Goal: Task Accomplishment & Management: Manage account settings

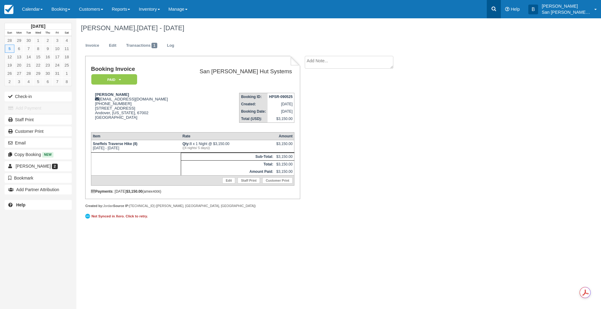
click at [497, 11] on icon at bounding box center [494, 9] width 6 height 6
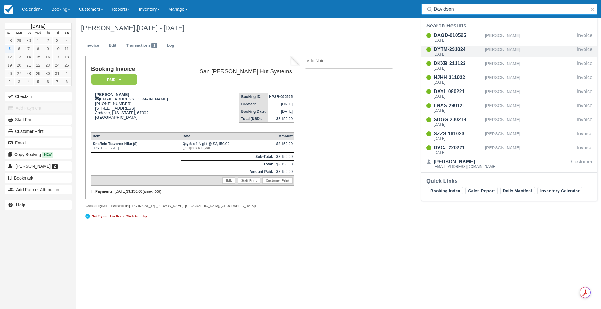
type input "Davidson"
click at [459, 51] on div "DYTM-291024" at bounding box center [458, 49] width 49 height 7
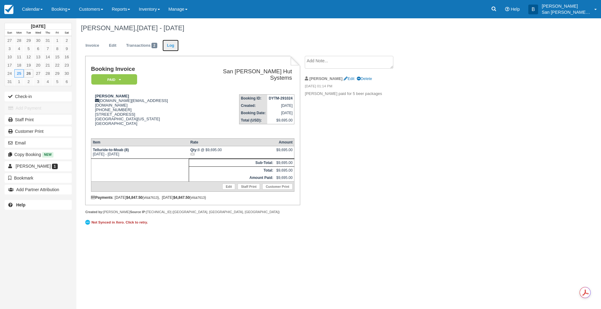
click at [176, 43] on link "Log" at bounding box center [170, 46] width 16 height 12
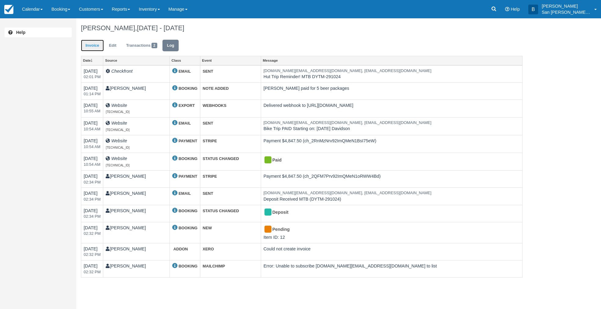
click at [87, 43] on link "Invoice" at bounding box center [92, 46] width 23 height 12
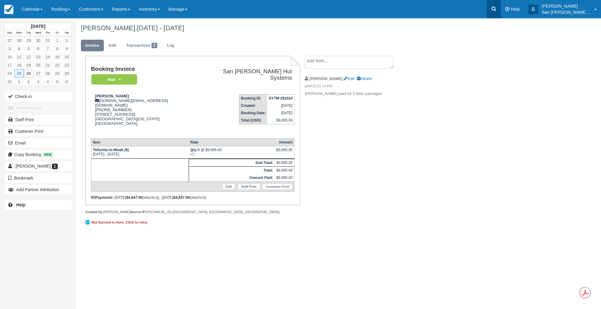
click at [497, 8] on icon at bounding box center [494, 9] width 6 height 6
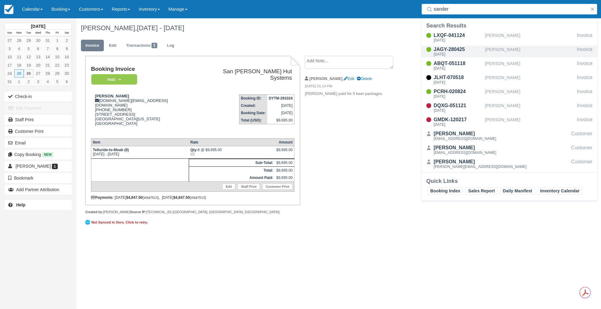
type input "sander"
click at [449, 52] on div "JAGY-280425" at bounding box center [458, 49] width 49 height 7
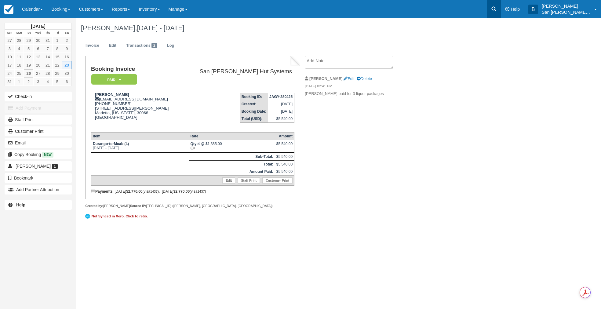
click at [497, 8] on icon at bounding box center [494, 9] width 6 height 6
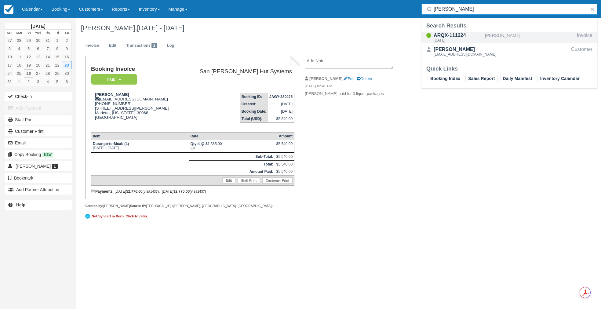
type input "daly"
click at [452, 37] on div "ARQX-111224" at bounding box center [458, 35] width 49 height 7
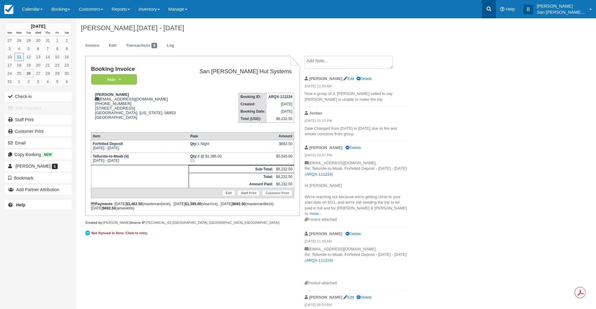
click at [492, 9] on icon at bounding box center [489, 9] width 5 height 5
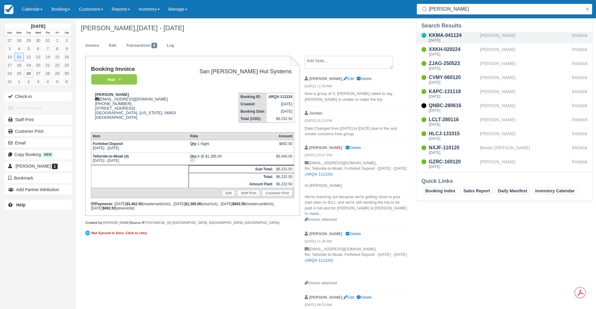
type input "Galla"
click at [449, 38] on div "KKMA-041124" at bounding box center [453, 35] width 49 height 7
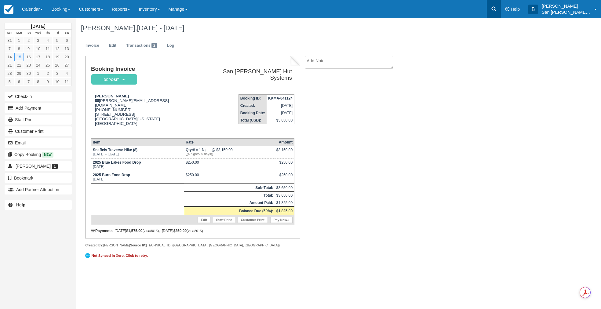
click at [497, 8] on icon at bounding box center [494, 9] width 6 height 6
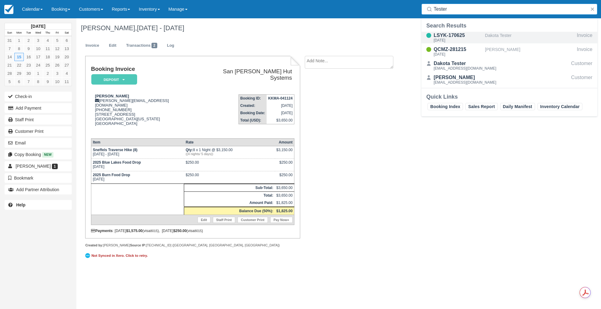
type input "Tester"
click at [454, 35] on div "LSYK-170625" at bounding box center [458, 35] width 49 height 7
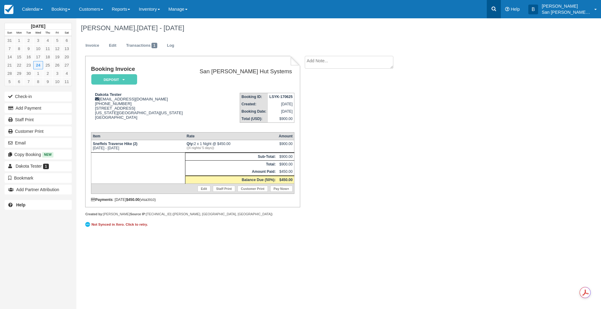
click at [501, 5] on link at bounding box center [494, 9] width 14 height 18
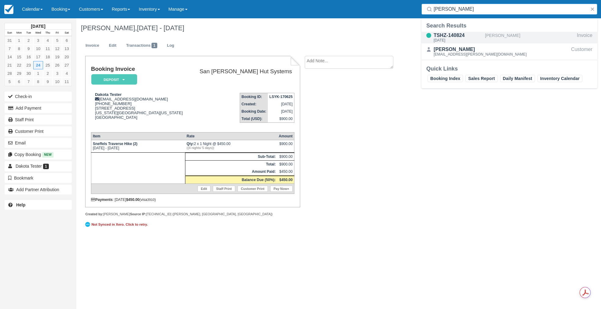
type input "Farrish"
click at [449, 38] on div "TSHZ-140824" at bounding box center [458, 35] width 49 height 7
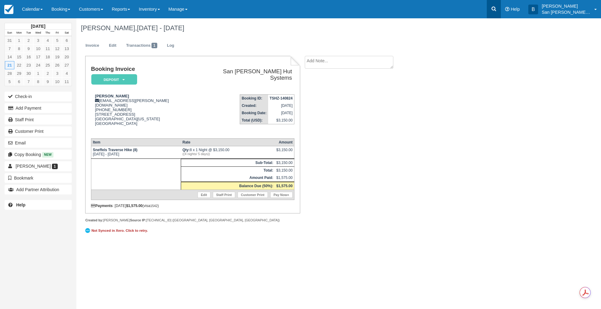
click at [497, 6] on icon at bounding box center [494, 9] width 6 height 6
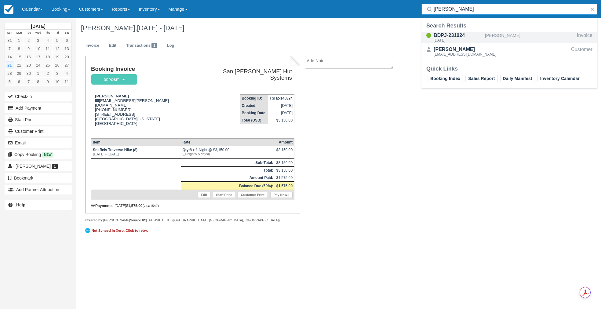
type input "gouin"
click at [453, 40] on div "[DATE]" at bounding box center [458, 40] width 49 height 4
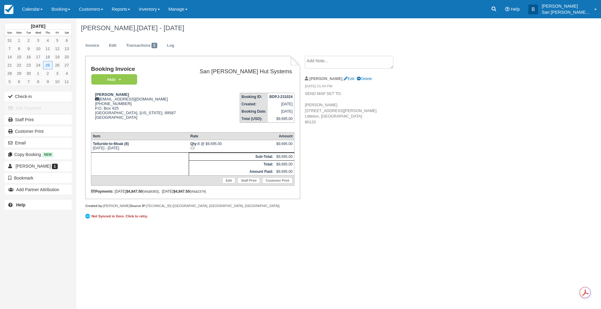
click at [331, 62] on textarea at bounding box center [349, 62] width 89 height 13
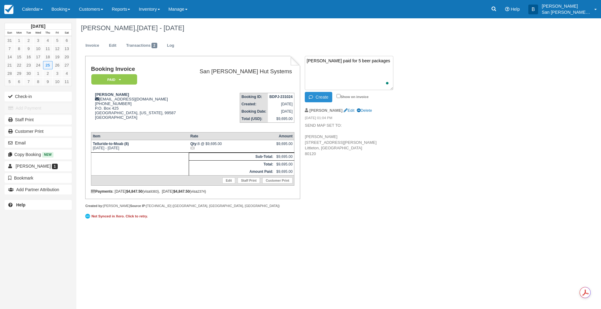
type textarea "Krista Gouin paid for 5 beer packages"
click at [319, 96] on button "Create" at bounding box center [318, 97] width 27 height 10
click at [492, 7] on link at bounding box center [494, 9] width 14 height 18
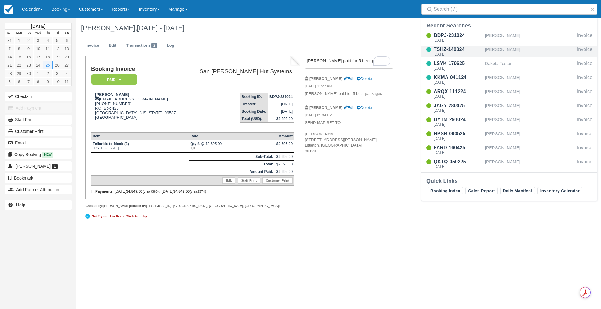
click at [454, 50] on div "TSHZ-140824" at bounding box center [458, 49] width 49 height 7
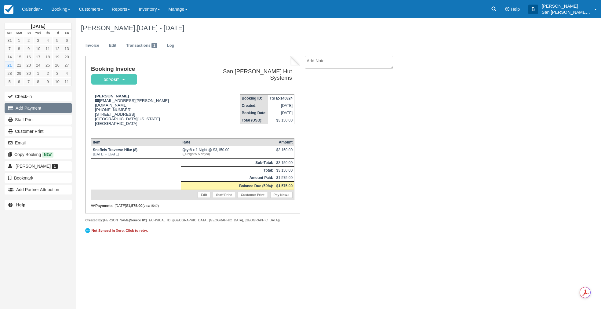
click at [41, 108] on button "Add Payment" at bounding box center [38, 108] width 67 height 10
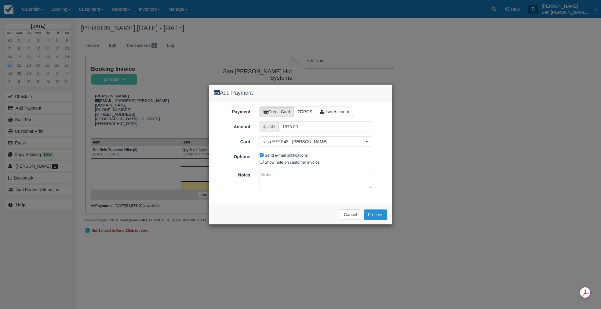
click at [380, 213] on button "Process" at bounding box center [376, 215] width 24 height 10
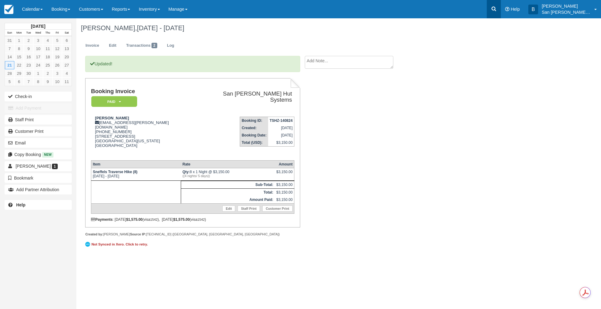
click at [497, 10] on icon at bounding box center [494, 9] width 6 height 6
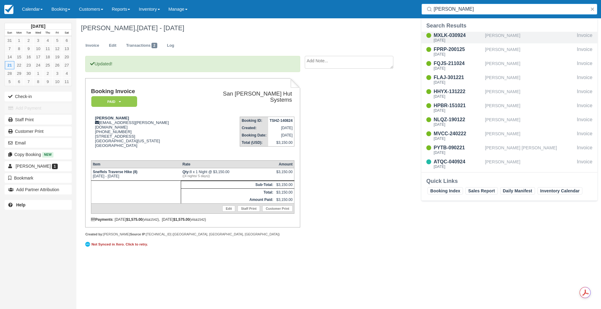
type input "[PERSON_NAME]"
click at [454, 34] on div "MXLK-030924" at bounding box center [458, 35] width 49 height 7
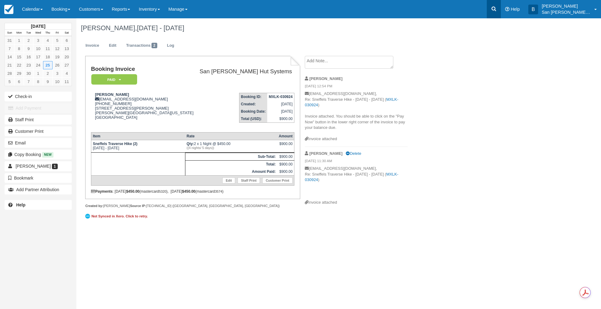
click at [501, 9] on link at bounding box center [494, 9] width 14 height 18
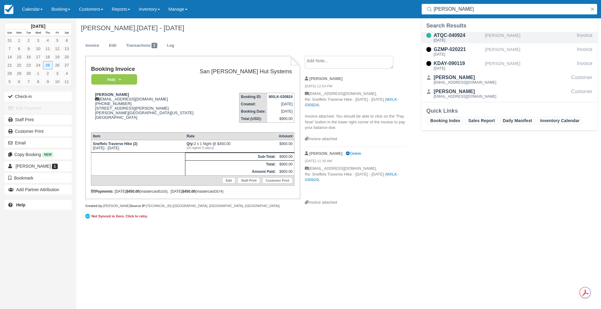
type input "Hodges"
click at [458, 39] on div "Thu Sep 25 2025" at bounding box center [458, 40] width 49 height 4
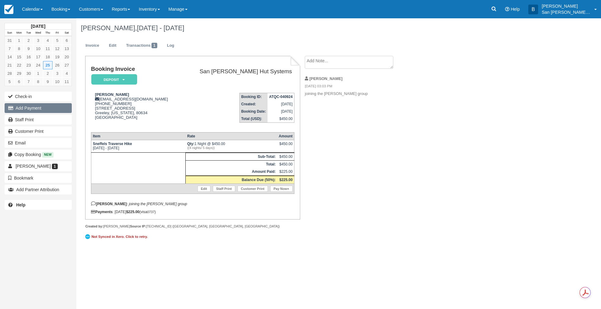
click at [20, 108] on button "Add Payment" at bounding box center [38, 108] width 67 height 10
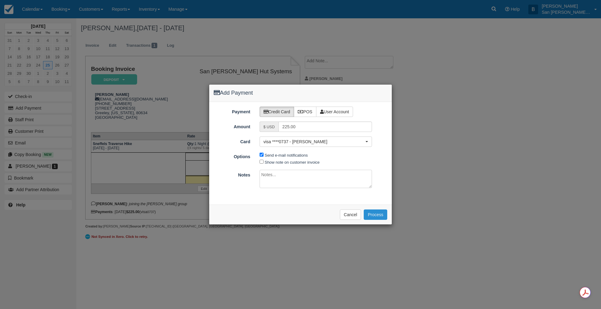
click at [381, 215] on button "Process" at bounding box center [376, 215] width 24 height 10
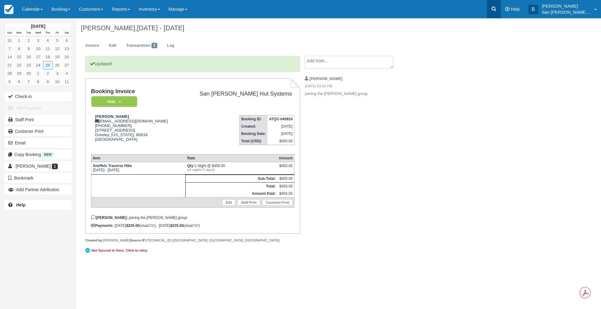
click at [496, 10] on icon at bounding box center [494, 9] width 5 height 5
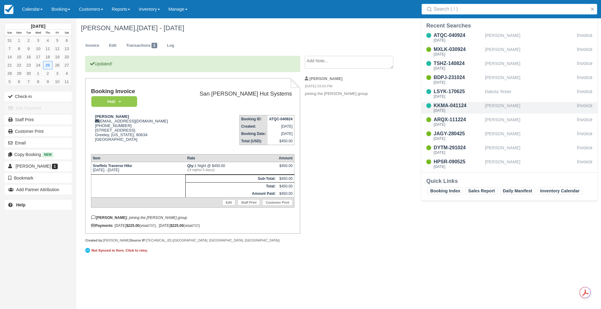
click at [454, 107] on div "KKMA-041124" at bounding box center [458, 105] width 49 height 7
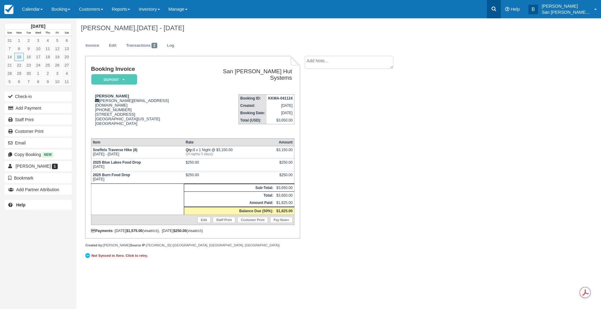
click at [495, 12] on link at bounding box center [494, 9] width 14 height 18
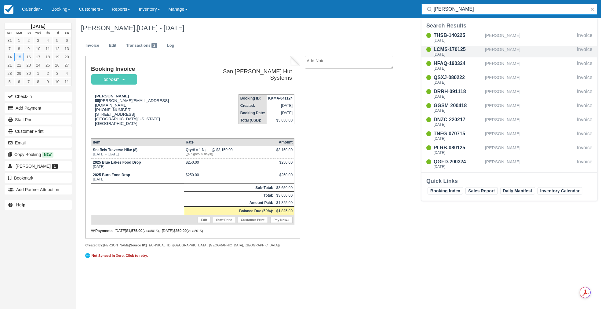
type input "[PERSON_NAME]"
click at [450, 52] on div "LCMS-170125" at bounding box center [458, 49] width 49 height 7
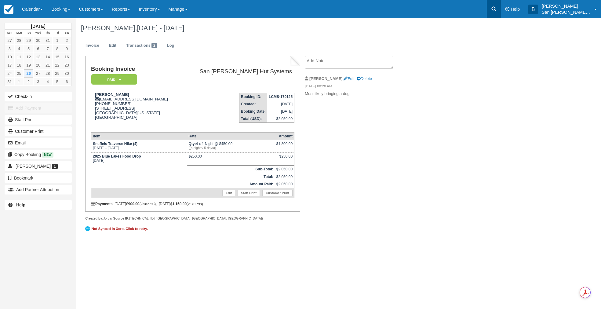
click at [496, 7] on icon at bounding box center [494, 9] width 5 height 5
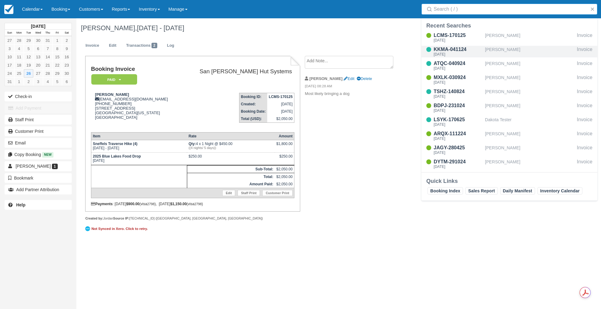
click at [499, 51] on div "[PERSON_NAME]" at bounding box center [529, 52] width 89 height 12
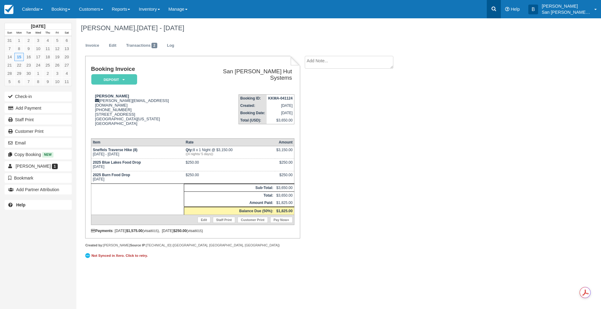
click at [494, 10] on link at bounding box center [494, 9] width 14 height 18
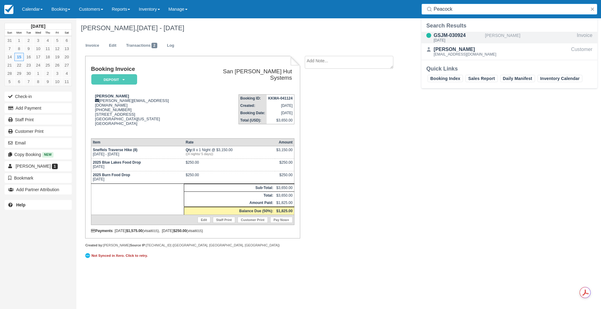
type input "Peacock"
click at [452, 35] on div "GSJM-030924" at bounding box center [458, 35] width 49 height 7
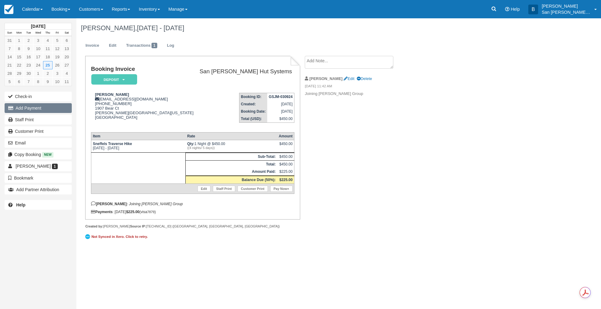
click at [26, 107] on button "Add Payment" at bounding box center [38, 108] width 67 height 10
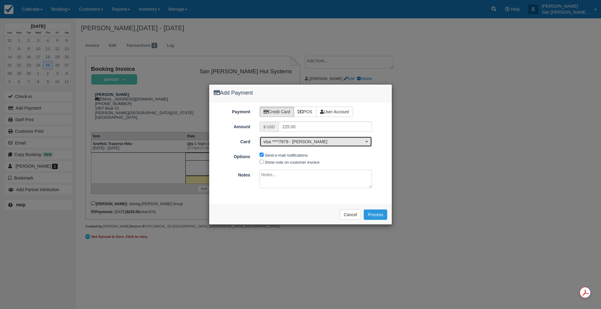
click at [311, 144] on span "visa ****7879 - Sarah Peacock" at bounding box center [314, 142] width 101 height 6
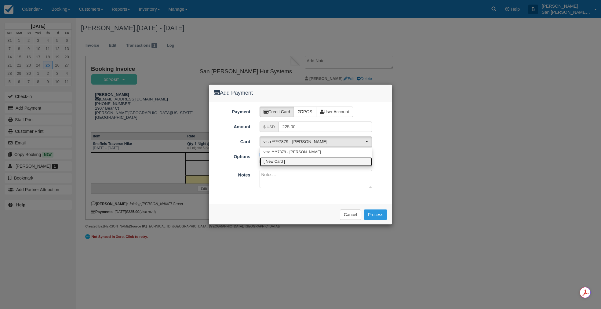
click at [285, 162] on span "[ New Card ]" at bounding box center [274, 161] width 21 height 5
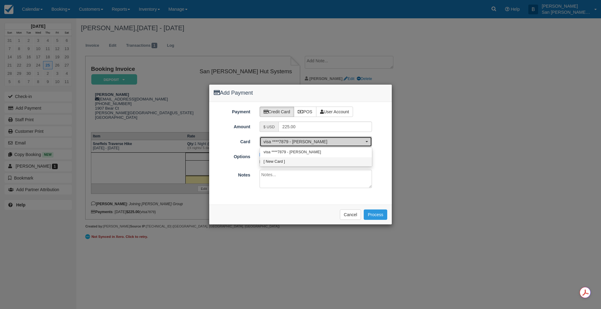
select select "0"
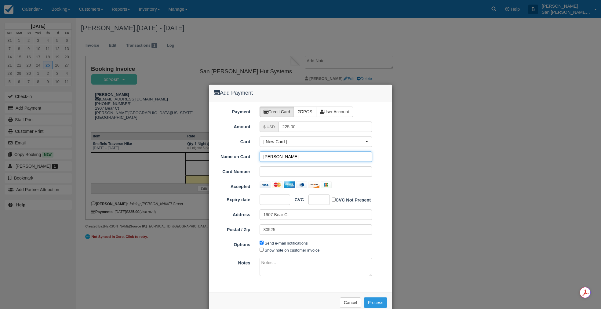
click at [274, 156] on input "[PERSON_NAME]" at bounding box center [316, 156] width 113 height 10
type input "Sarah M Peacock"
click at [374, 302] on button "Process" at bounding box center [376, 302] width 24 height 10
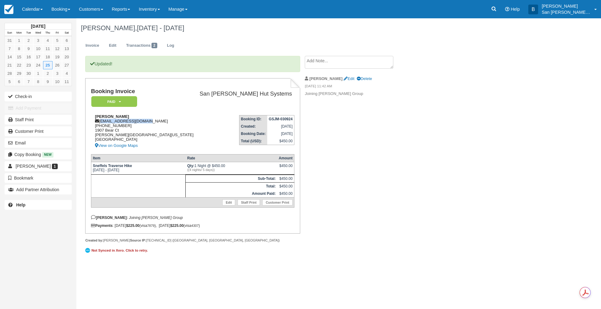
drag, startPoint x: 100, startPoint y: 120, endPoint x: 132, endPoint y: 121, distance: 31.8
click at [160, 120] on div "[PERSON_NAME] [EMAIL_ADDRESS][DOMAIN_NAME] [PHONE_NUMBER] [STREET_ADDRESS][PERS…" at bounding box center [143, 131] width 104 height 35
copy div "[EMAIL_ADDRESS][DOMAIN_NAME]"
click at [393, 173] on div "Updated! Booking Invoice Paid   Pending Reserved Deposit Waiting Cancelled Shut…" at bounding box center [244, 159] width 336 height 206
click at [496, 9] on icon at bounding box center [494, 9] width 5 height 5
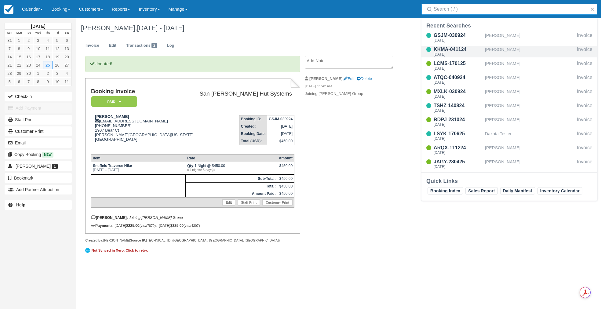
click at [508, 49] on div "[PERSON_NAME]" at bounding box center [529, 52] width 89 height 12
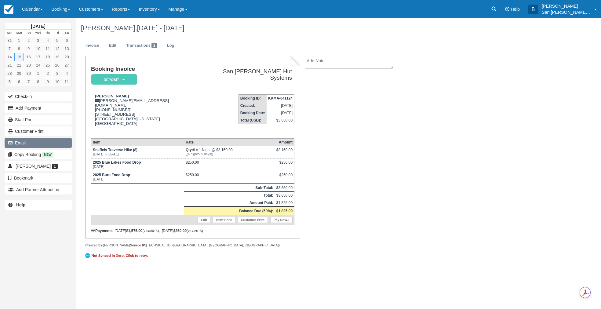
click at [33, 142] on button "Email" at bounding box center [38, 143] width 67 height 10
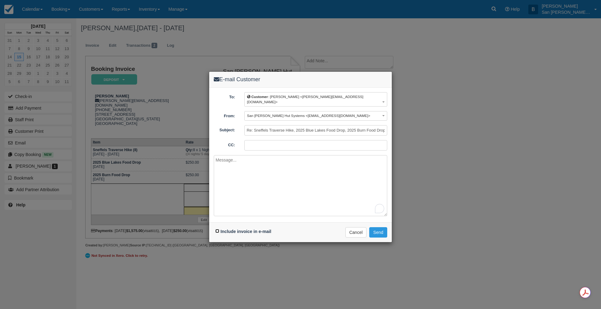
click at [218, 229] on input "Include invoice in e-mail" at bounding box center [217, 231] width 4 height 4
checkbox input "true"
click at [380, 227] on button "Send" at bounding box center [378, 232] width 18 height 10
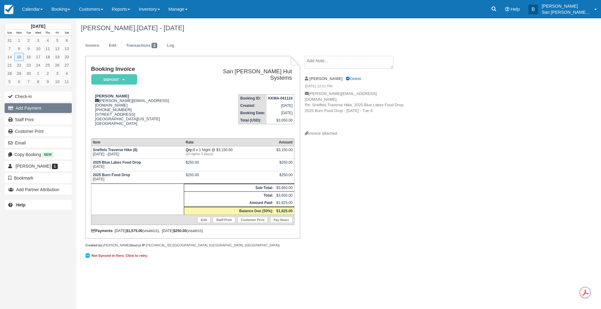
click at [23, 110] on button "Add Payment" at bounding box center [38, 108] width 67 height 10
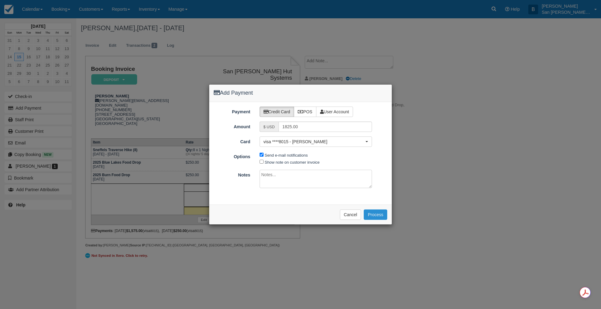
click at [382, 215] on button "Process" at bounding box center [376, 215] width 24 height 10
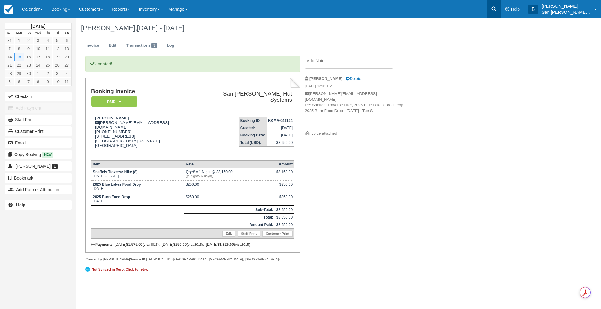
click at [497, 7] on icon at bounding box center [494, 9] width 6 height 6
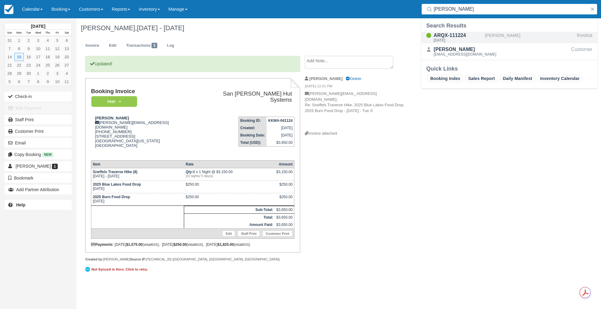
type input "daly"
click at [450, 36] on div "ARQX-111224" at bounding box center [458, 35] width 49 height 7
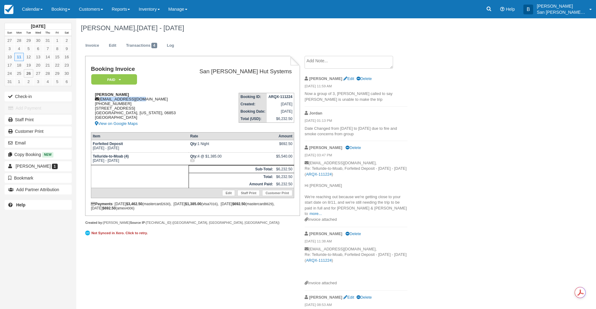
drag, startPoint x: 100, startPoint y: 100, endPoint x: 142, endPoint y: 99, distance: 41.8
click at [142, 99] on div "[PERSON_NAME] [EMAIL_ADDRESS][DOMAIN_NAME] [PHONE_NUMBER] [STREET_ADDRESS][US_S…" at bounding box center [138, 109] width 95 height 35
copy div "[EMAIL_ADDRESS][DOMAIN_NAME]"
click at [489, 5] on link at bounding box center [489, 9] width 14 height 18
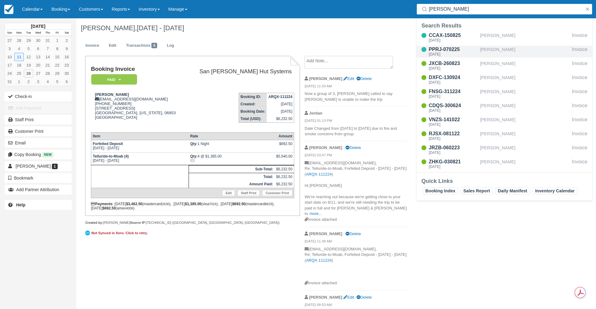
type input "[PERSON_NAME]"
click at [446, 51] on div "PPRJ-070225" at bounding box center [453, 49] width 49 height 7
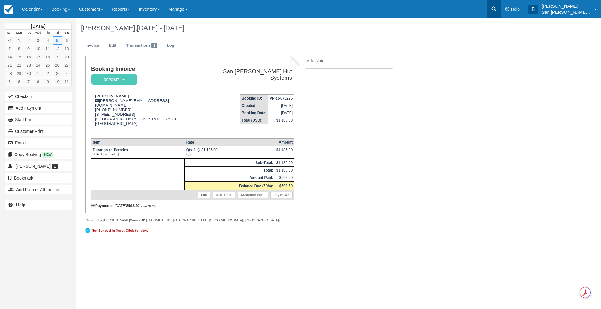
click at [492, 10] on link at bounding box center [494, 9] width 14 height 18
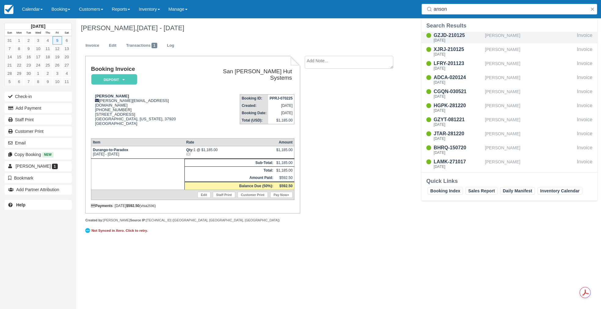
type input "anson"
click at [442, 38] on div "[DATE]" at bounding box center [458, 40] width 49 height 4
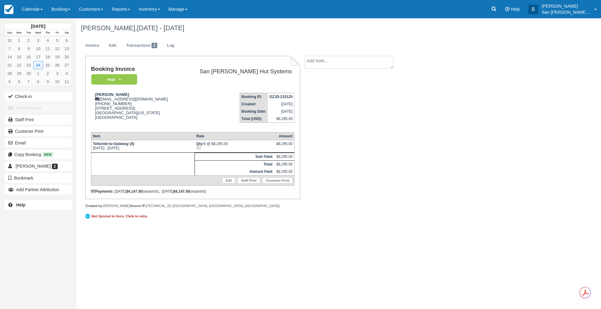
click at [341, 65] on textarea at bounding box center [349, 62] width 89 height 13
type textarea "Philip Anson paid for4 beer packages"
click at [314, 95] on icon "button" at bounding box center [312, 97] width 7 height 4
click at [501, 13] on link at bounding box center [494, 9] width 14 height 18
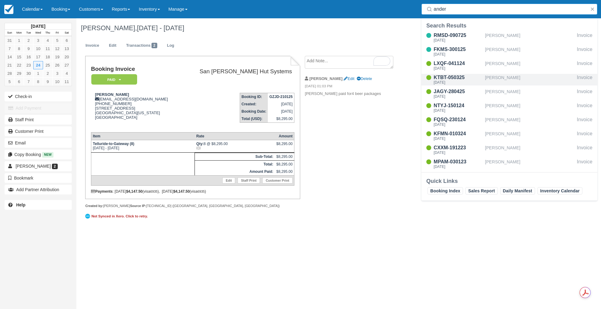
type input "ander"
click at [462, 77] on div "KTBT-050325" at bounding box center [458, 77] width 49 height 7
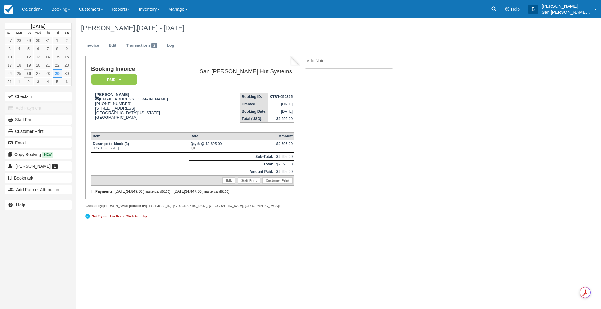
click at [328, 63] on textarea at bounding box center [349, 62] width 89 height 13
type textarea "Julie Anderson paid for 5 beer packages"
click at [326, 101] on button "Create" at bounding box center [318, 97] width 27 height 10
click at [494, 8] on link at bounding box center [494, 9] width 14 height 18
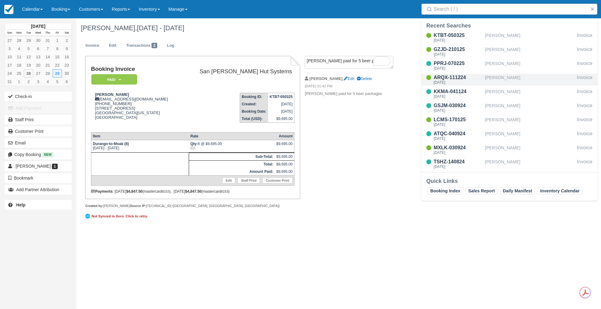
click at [494, 79] on div "Mike Daly" at bounding box center [529, 80] width 89 height 12
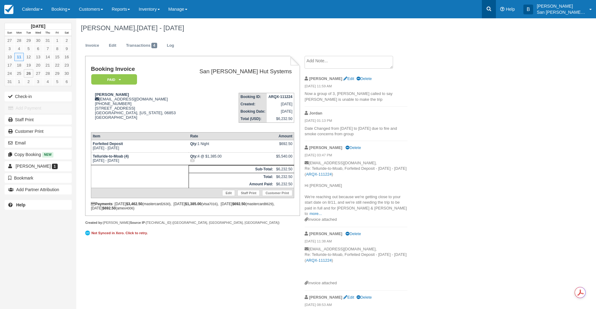
click at [492, 9] on icon at bounding box center [489, 9] width 6 height 6
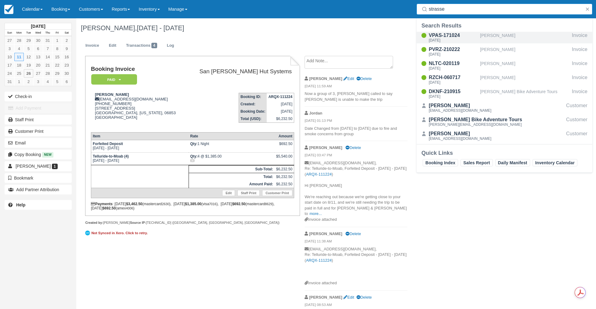
type input "strasse"
click at [448, 39] on div "[DATE]" at bounding box center [453, 40] width 49 height 4
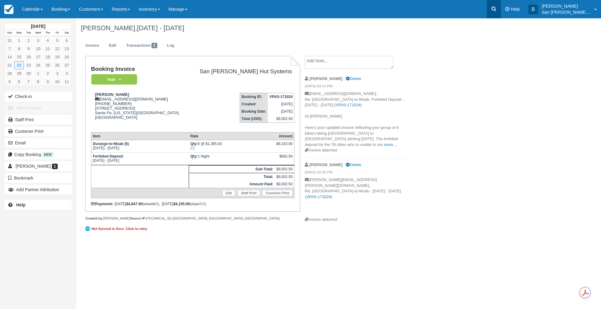
click at [497, 10] on icon at bounding box center [494, 9] width 6 height 6
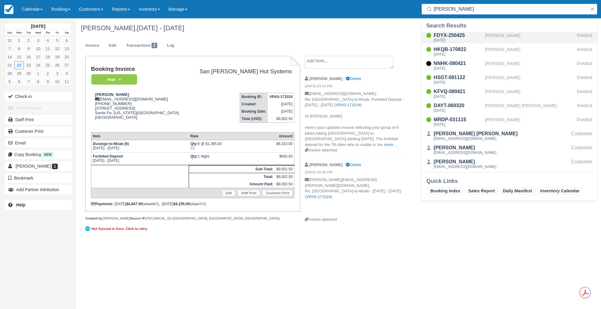
type input "asher"
click at [451, 41] on div "Wed Sep 3 2025" at bounding box center [458, 40] width 49 height 4
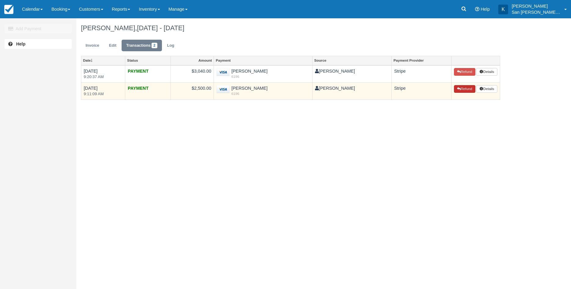
click at [464, 90] on button "Refund" at bounding box center [464, 89] width 21 height 8
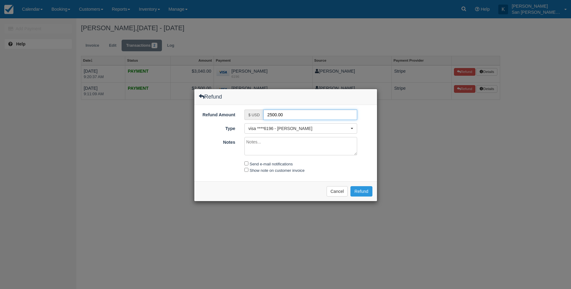
drag, startPoint x: 292, startPoint y: 113, endPoint x: 235, endPoint y: 111, distance: 56.2
click at [263, 111] on input "2500.00" at bounding box center [310, 115] width 94 height 10
drag, startPoint x: 270, startPoint y: 114, endPoint x: 264, endPoint y: 113, distance: 5.9
click at [265, 113] on input "1385" at bounding box center [310, 115] width 94 height 10
type input "2385"
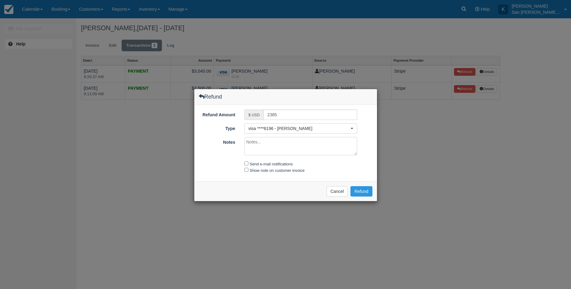
click at [253, 144] on textarea "Notes" at bounding box center [300, 146] width 113 height 18
type textarea "$1,385 for Kristin $500 For Shelden $500 for Chris"
click at [247, 163] on input "Send e-mail notifications" at bounding box center [246, 164] width 4 height 4
checkbox input "true"
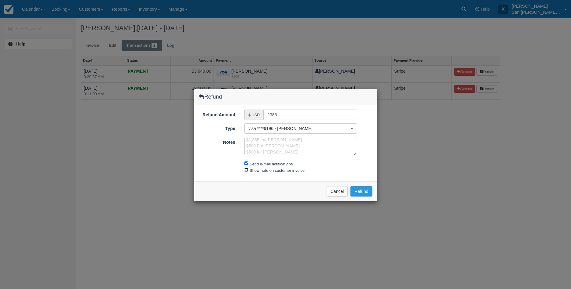
click at [247, 170] on input "Show note on customer invoice" at bounding box center [246, 170] width 4 height 4
checkbox input "true"
type textarea "$1,385 for Kristin $500 For Sheldon $500 for Chris"
click at [360, 191] on button "Refund" at bounding box center [361, 191] width 22 height 10
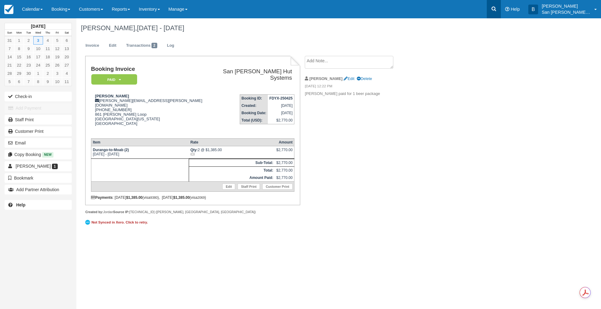
click at [497, 9] on icon at bounding box center [494, 9] width 6 height 6
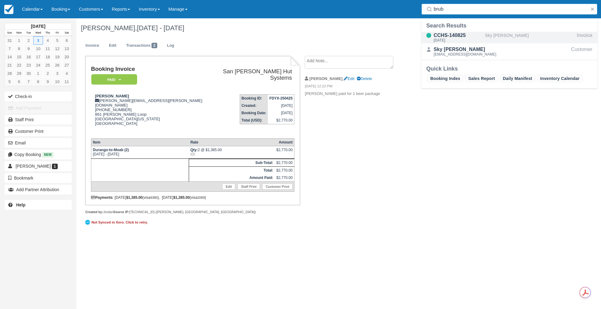
type input "brub"
click at [447, 40] on div "Sun Sep 6 2026" at bounding box center [458, 40] width 49 height 4
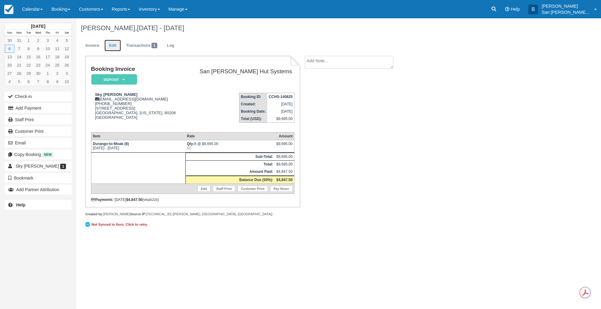
click at [117, 44] on link "Edit" at bounding box center [112, 46] width 16 height 12
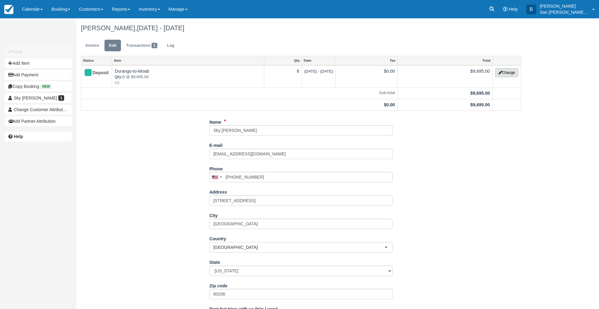
click at [508, 71] on button "Change" at bounding box center [506, 72] width 23 height 9
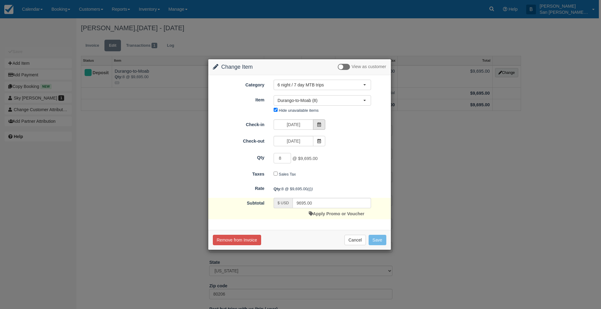
click at [320, 125] on icon at bounding box center [319, 124] width 4 height 4
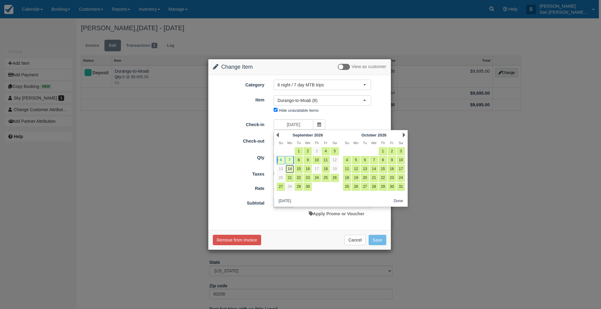
click at [290, 168] on link "14" at bounding box center [290, 169] width 8 height 8
type input "09/14/26"
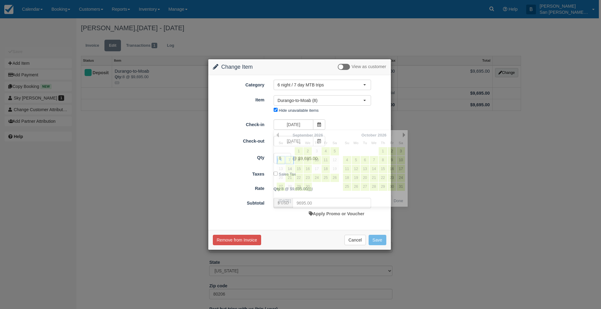
type input "0.00"
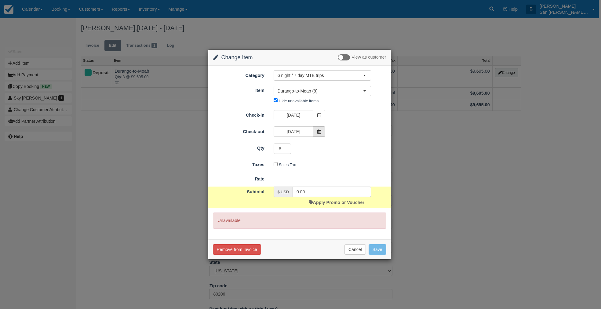
click at [323, 135] on span at bounding box center [319, 131] width 12 height 10
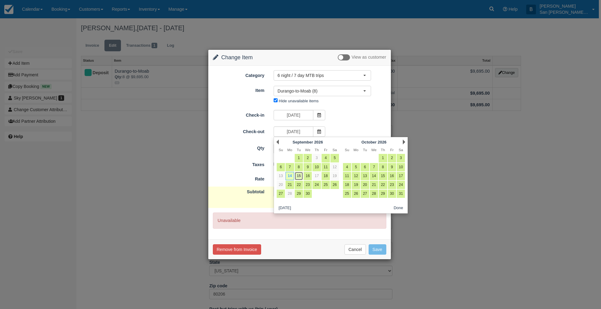
click at [299, 176] on link "15" at bounding box center [299, 176] width 8 height 8
type input "09/15/26"
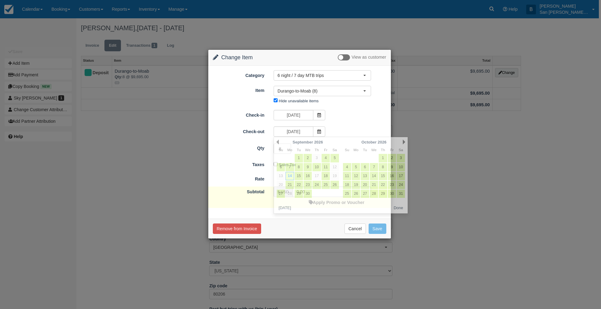
type input "9695.00"
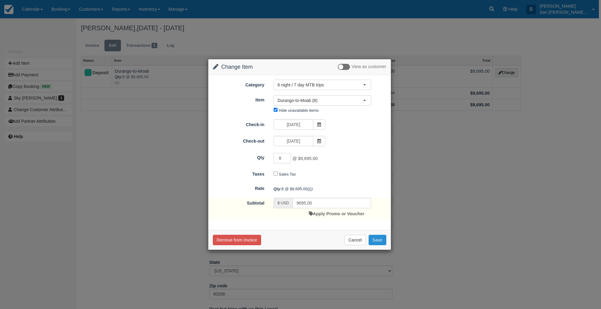
click at [376, 237] on button "Save" at bounding box center [378, 240] width 18 height 10
checkbox input "false"
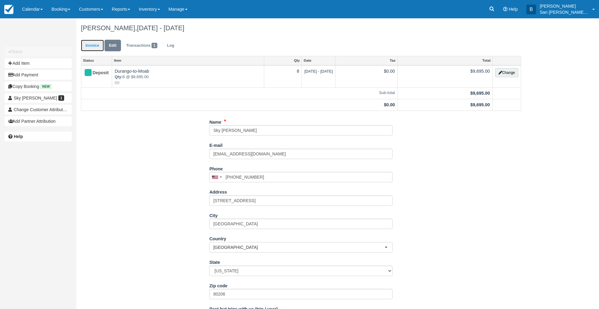
click at [90, 42] on link "Invoice" at bounding box center [92, 46] width 23 height 12
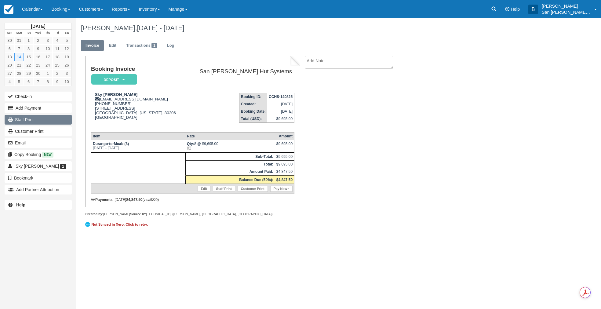
click at [21, 120] on link "Staff Print" at bounding box center [38, 120] width 67 height 10
click at [20, 140] on button "Email" at bounding box center [38, 143] width 67 height 10
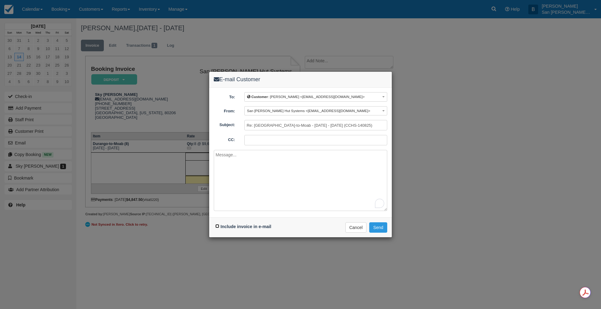
click at [219, 226] on input "Include invoice in e-mail" at bounding box center [217, 226] width 4 height 4
checkbox input "true"
click at [247, 156] on textarea "To enrich screen reader interactions, please activate Accessibility in Grammarl…" at bounding box center [300, 180] width 173 height 61
type textarea "Here's your updated invoice reflecting your new start date [DATE]. Please let u…"
click at [377, 224] on button "Send" at bounding box center [378, 227] width 18 height 10
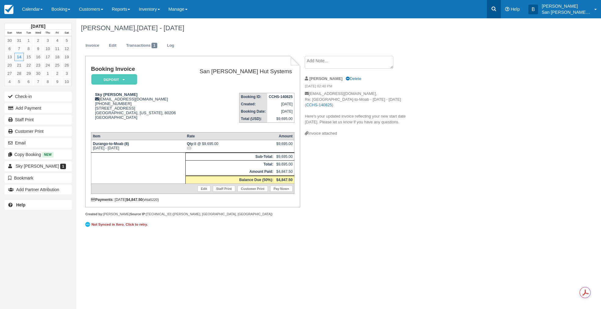
click at [496, 9] on icon at bounding box center [494, 9] width 6 height 6
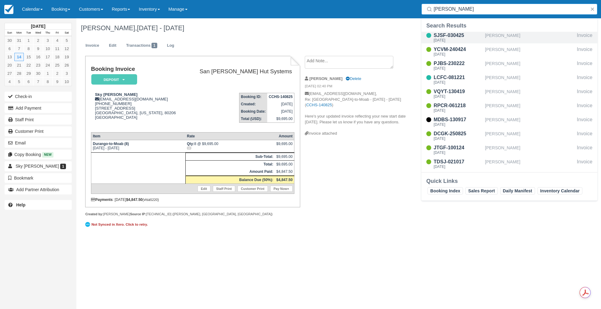
type input "[PERSON_NAME]"
click at [459, 41] on div "[DATE]" at bounding box center [458, 40] width 49 height 4
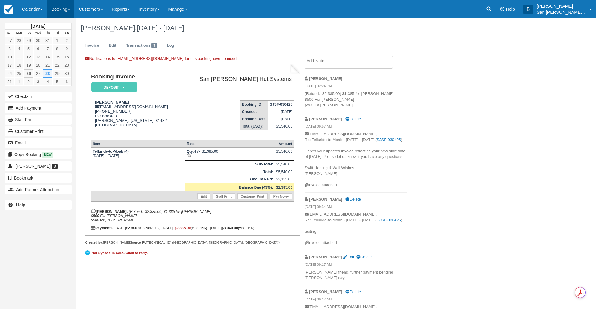
click at [55, 8] on link "Booking" at bounding box center [60, 9] width 27 height 18
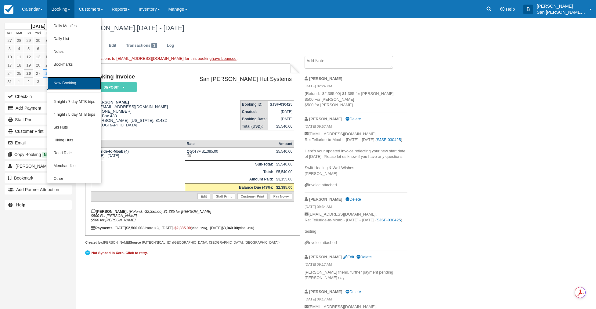
click at [74, 80] on link "New Booking" at bounding box center [74, 83] width 54 height 13
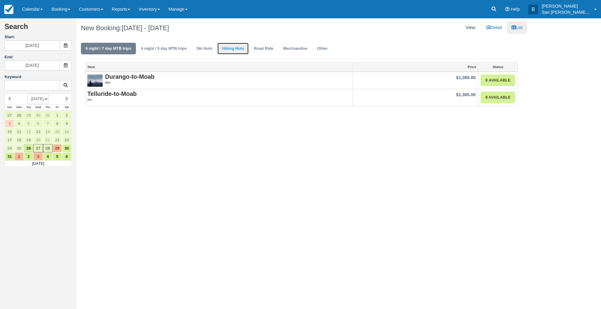
click at [233, 47] on link "Hiking Huts" at bounding box center [232, 49] width 31 height 12
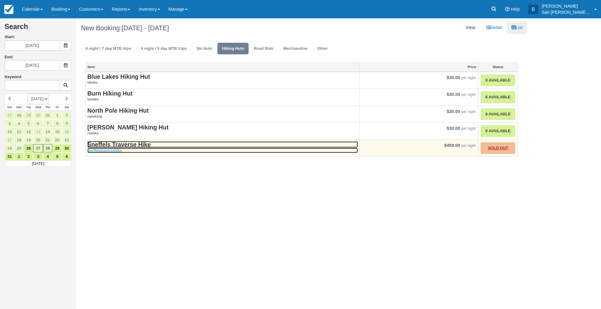
click at [131, 144] on strong "Sneffels Traverse Hike" at bounding box center [118, 144] width 63 height 7
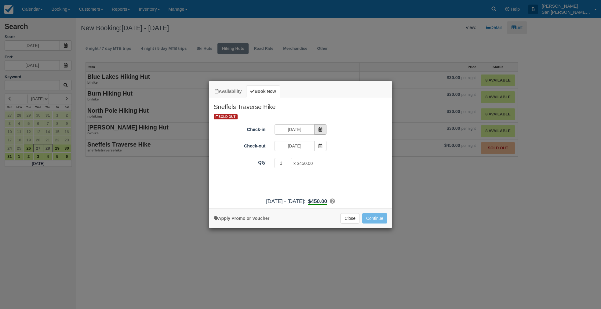
click at [318, 128] on span "Item Modal" at bounding box center [320, 129] width 12 height 10
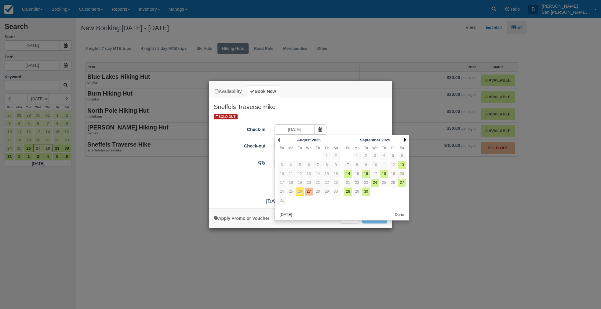
click at [404, 137] on link "Next" at bounding box center [405, 139] width 2 height 5
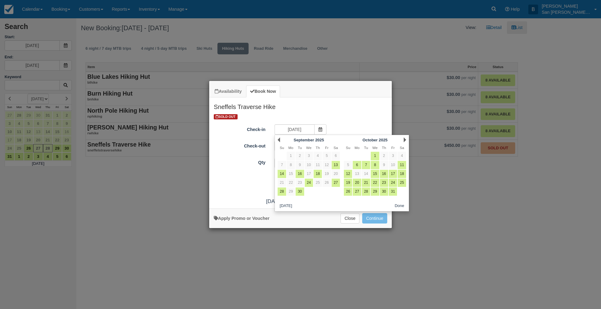
click at [404, 137] on link "Next" at bounding box center [405, 139] width 2 height 5
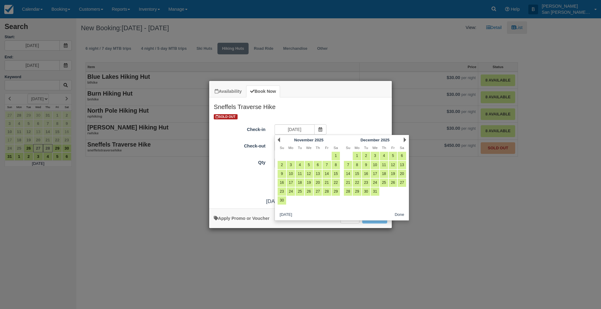
click at [404, 137] on link "Next" at bounding box center [405, 139] width 2 height 5
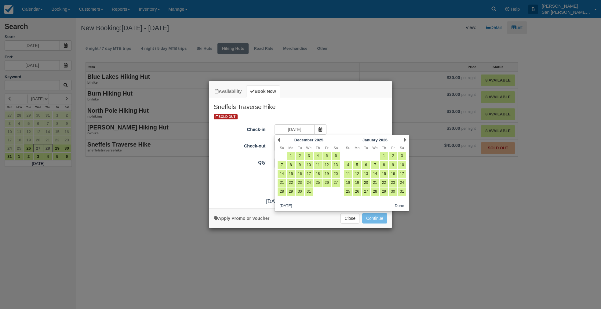
click at [404, 137] on link "Next" at bounding box center [405, 139] width 2 height 5
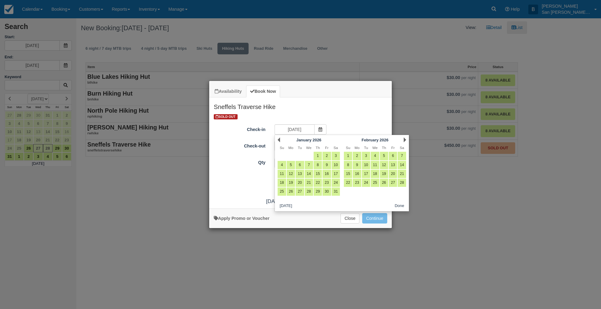
click at [404, 137] on link "Next" at bounding box center [405, 139] width 2 height 5
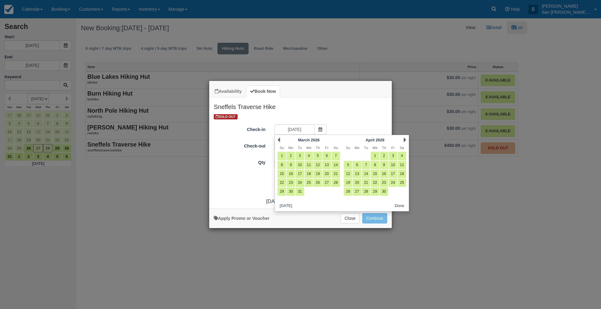
click at [404, 137] on link "Next" at bounding box center [405, 139] width 2 height 5
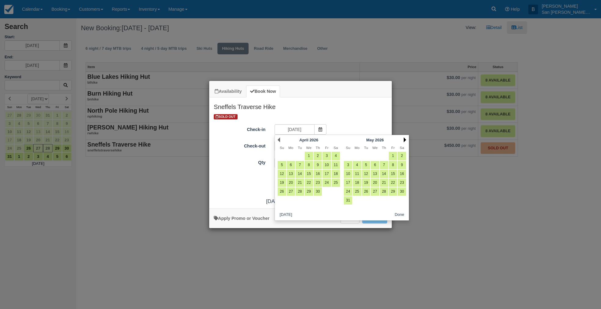
click at [404, 137] on div "Next May 2026" at bounding box center [375, 140] width 66 height 9
click at [404, 137] on link "Next" at bounding box center [405, 139] width 2 height 5
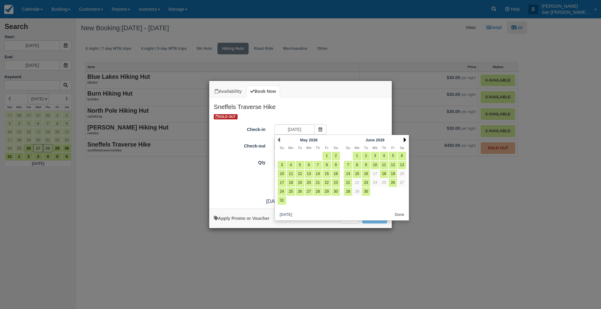
click at [404, 140] on link "Next" at bounding box center [405, 139] width 2 height 5
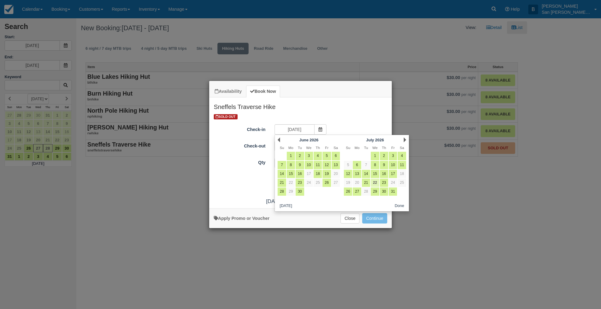
click at [376, 181] on link "22" at bounding box center [375, 183] width 8 height 8
type input "[DATE]"
type input "07/23/26"
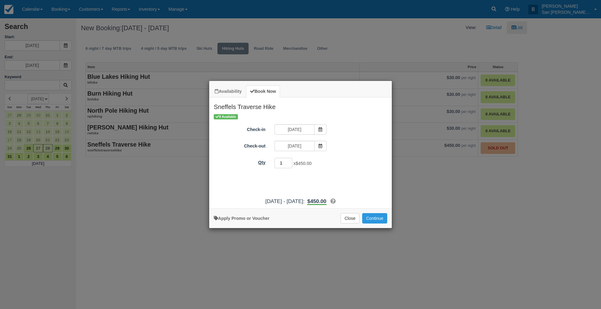
drag, startPoint x: 286, startPoint y: 164, endPoint x: 259, endPoint y: 159, distance: 27.0
click at [259, 159] on div "Qty 1 x $450.00 Required." at bounding box center [300, 163] width 183 height 12
type input "8"
click at [380, 220] on button "Continue" at bounding box center [374, 218] width 25 height 10
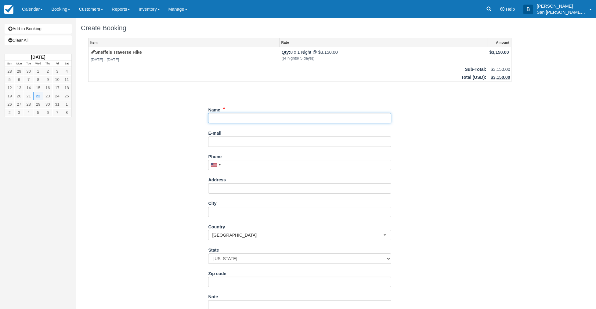
click at [220, 117] on input "Name" at bounding box center [299, 118] width 183 height 10
type input "[PERSON_NAME]"
drag, startPoint x: 239, startPoint y: 142, endPoint x: 288, endPoint y: 144, distance: 49.8
click at [239, 142] on input "E-mail" at bounding box center [299, 142] width 183 height 10
type input "[EMAIL_ADDRESS][DOMAIN_NAME]"
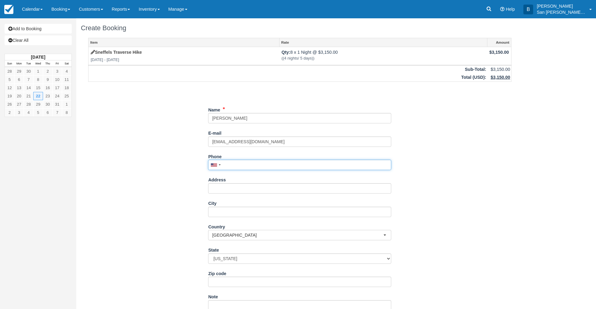
click at [250, 163] on input "Phone" at bounding box center [299, 165] width 183 height 10
type input "4"
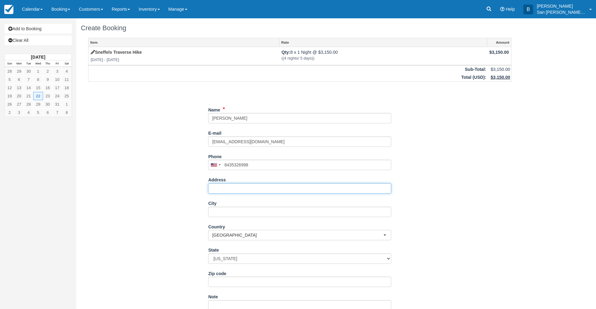
type input "[PHONE_NUMBER]"
click at [214, 189] on input "Address" at bounding box center [299, 188] width 183 height 10
type input "8636 McChune Ct"
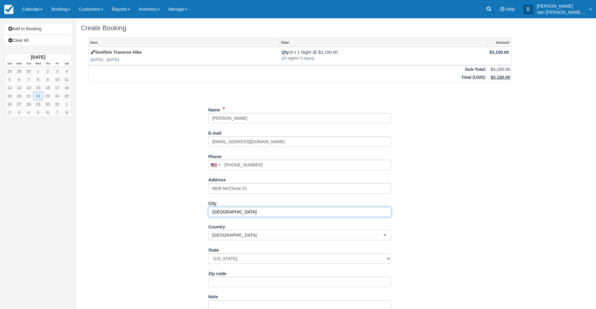
type input "[GEOGRAPHIC_DATA]"
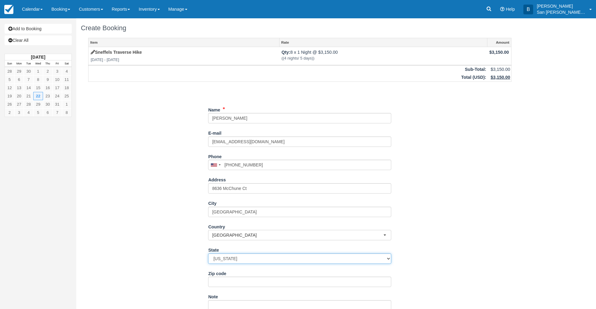
select select "SC"
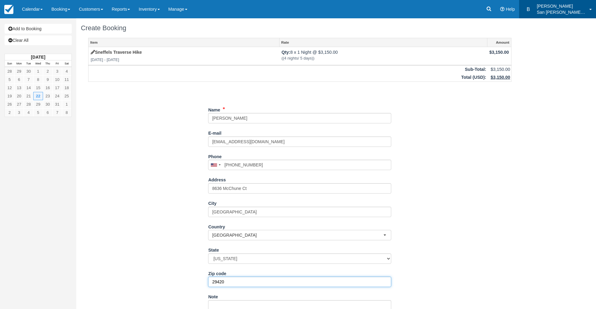
type input "29420"
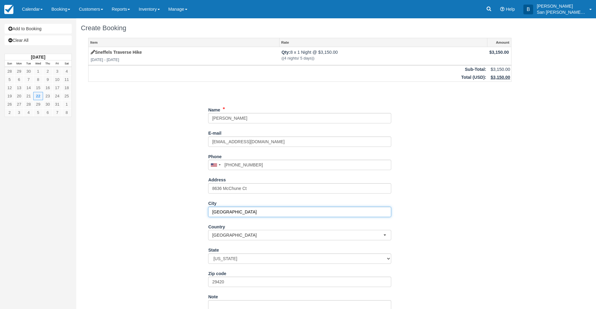
click at [235, 211] on input "North Charlston" at bounding box center [299, 212] width 183 height 10
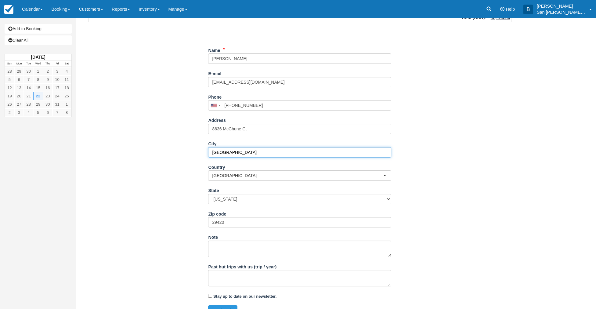
scroll to position [71, 0]
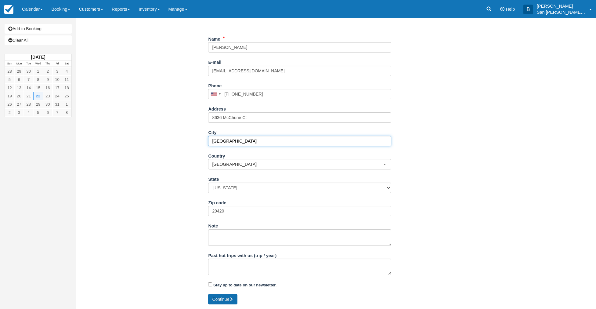
type input "[GEOGRAPHIC_DATA]"
click at [221, 300] on button "Continue" at bounding box center [222, 299] width 29 height 10
type input "[PHONE_NUMBER]"
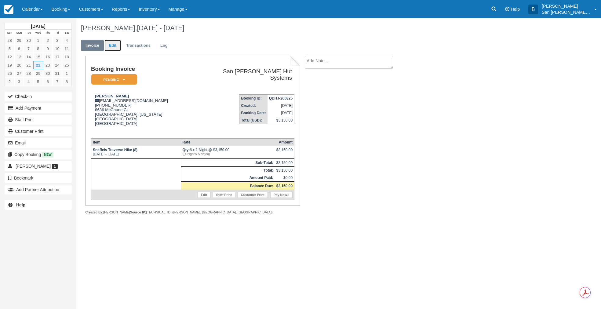
click at [114, 45] on link "Edit" at bounding box center [112, 46] width 16 height 12
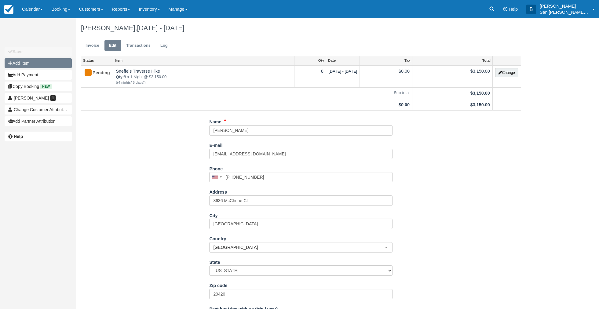
click at [24, 65] on button "Add Item" at bounding box center [38, 63] width 67 height 10
type input "0.00"
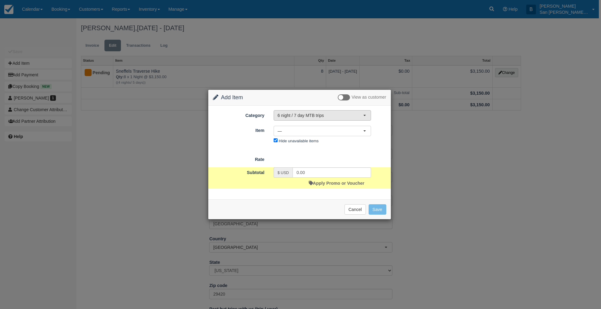
click at [301, 119] on button "6 night / 7 day MTB trips" at bounding box center [322, 115] width 97 height 10
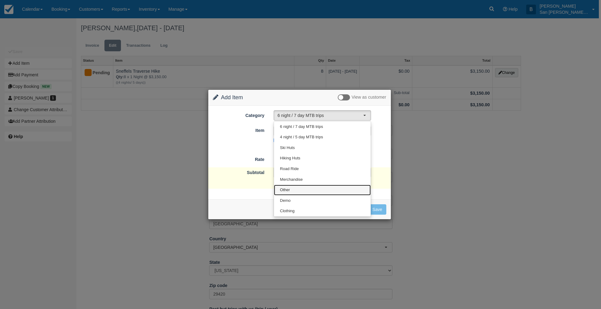
click at [285, 190] on span "Other" at bounding box center [285, 190] width 10 height 6
select select "15"
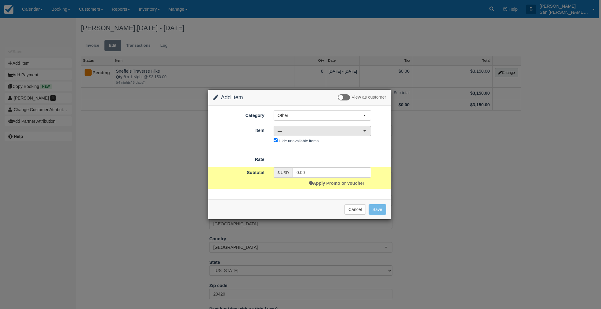
click at [289, 132] on span "—" at bounding box center [321, 131] width 86 height 6
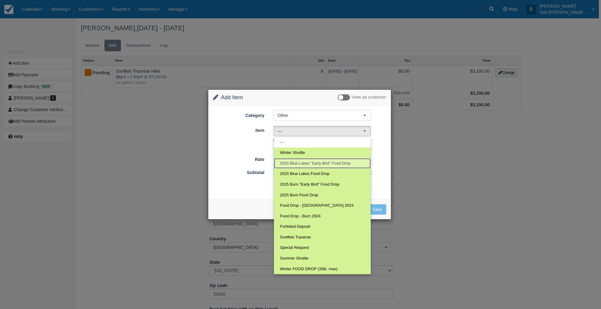
click at [302, 161] on span "2025 Blue Lakes "Early Bird" Food Drop" at bounding box center [315, 164] width 71 height 6
select select "118"
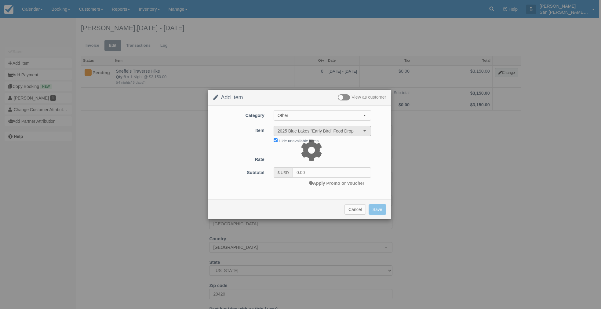
type input "199.00"
select select "07:00"
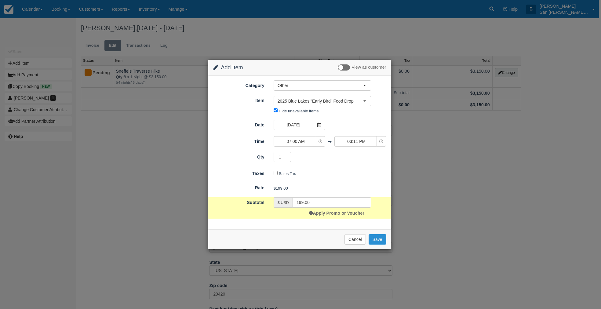
click at [381, 239] on button "Save" at bounding box center [378, 239] width 18 height 10
checkbox input "false"
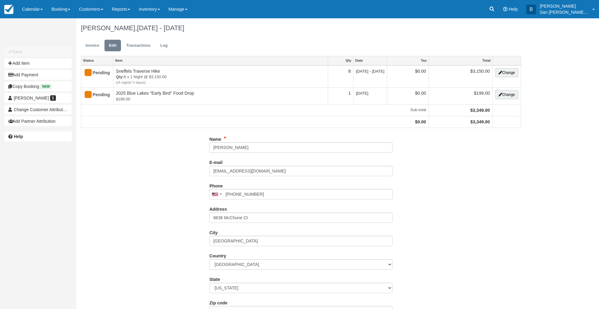
type input "[PHONE_NUMBER]"
click at [24, 63] on button "Add Item" at bounding box center [38, 63] width 67 height 10
type input "0.00"
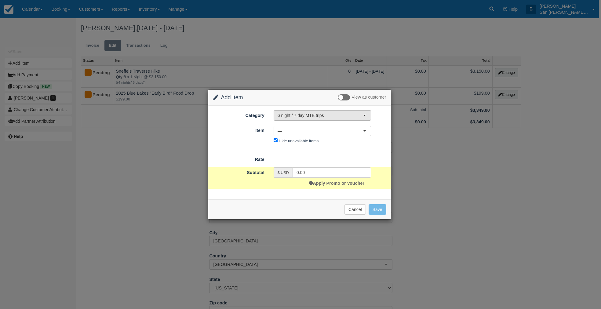
click at [290, 119] on button "6 night / 7 day MTB trips" at bounding box center [322, 115] width 97 height 10
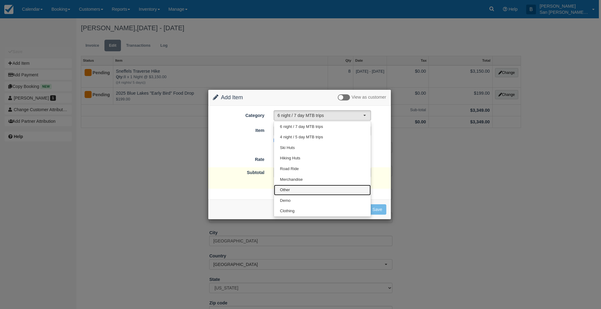
click at [290, 193] on link "Other" at bounding box center [322, 190] width 97 height 11
select select "15"
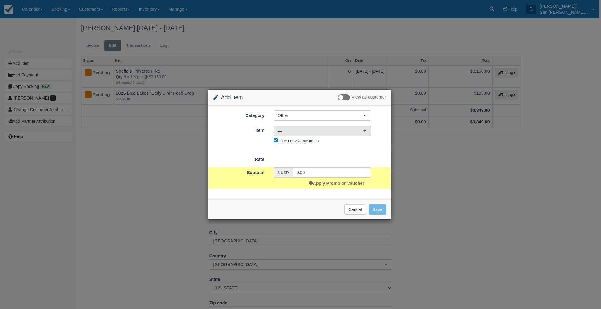
click at [286, 131] on span "—" at bounding box center [321, 131] width 86 height 6
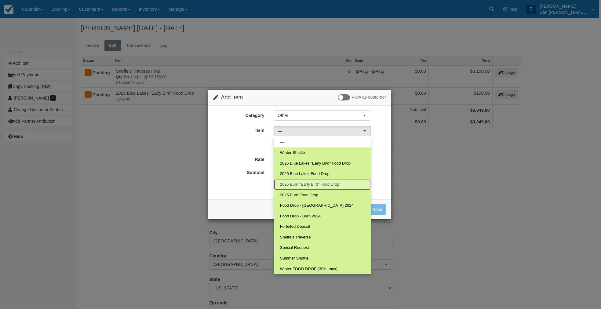
click at [301, 184] on span "2025 Burn "Early Bird" Food Drop" at bounding box center [309, 185] width 59 height 6
select select "119"
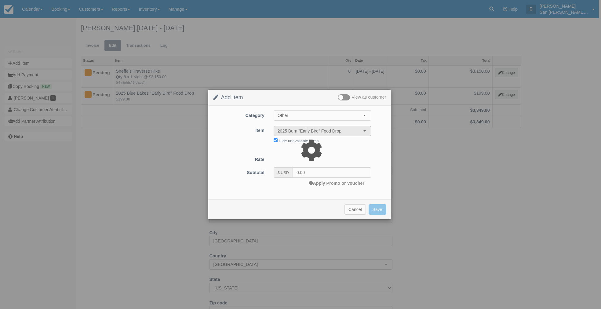
type input "199.00"
select select "07:00"
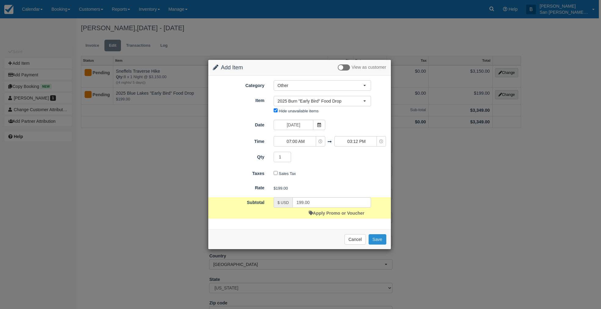
click at [371, 238] on button "Save" at bounding box center [378, 239] width 18 height 10
checkbox input "false"
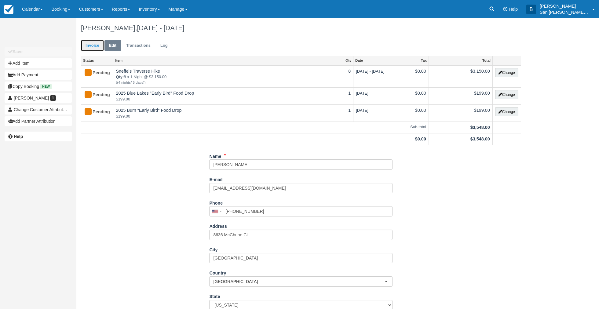
click at [87, 46] on link "Invoice" at bounding box center [92, 46] width 23 height 12
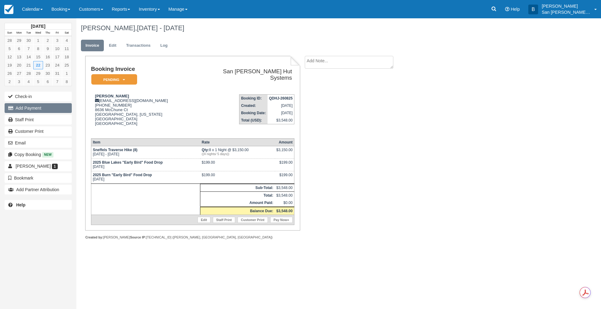
click at [23, 108] on button "Add Payment" at bounding box center [38, 108] width 67 height 10
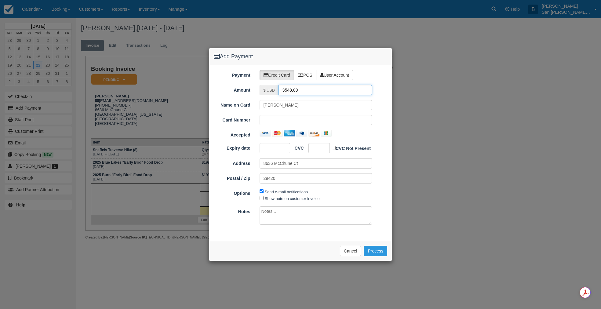
drag, startPoint x: 309, startPoint y: 90, endPoint x: 262, endPoint y: 90, distance: 47.3
click at [262, 90] on div "$ USD 3548.00" at bounding box center [316, 90] width 113 height 10
type input "1774.00"
click at [372, 249] on button "Process" at bounding box center [376, 251] width 24 height 10
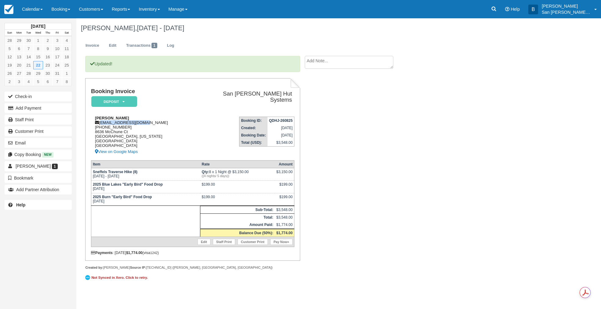
drag, startPoint x: 100, startPoint y: 120, endPoint x: 142, endPoint y: 122, distance: 41.6
click at [163, 121] on div "Stephanie Gammons slgammons5@gmail.com 1 (843) 532-6998 8636 McChune Ct North C…" at bounding box center [145, 136] width 109 height 40
copy div "[EMAIL_ADDRESS][DOMAIN_NAME]"
click at [26, 116] on link "Staff Print" at bounding box center [38, 120] width 67 height 10
click at [490, 12] on div "Menu Calendar Customer Inventory Month Week Day Booking Daily Manifest Daily Li…" at bounding box center [300, 9] width 601 height 18
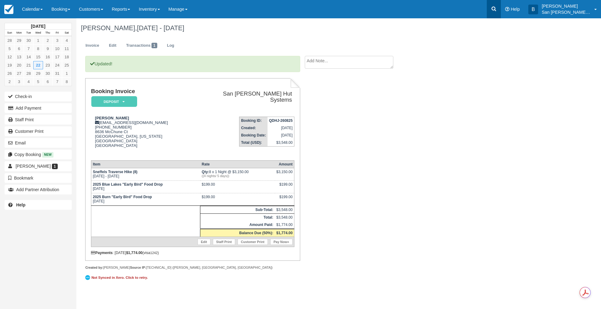
click at [496, 8] on icon at bounding box center [494, 9] width 5 height 5
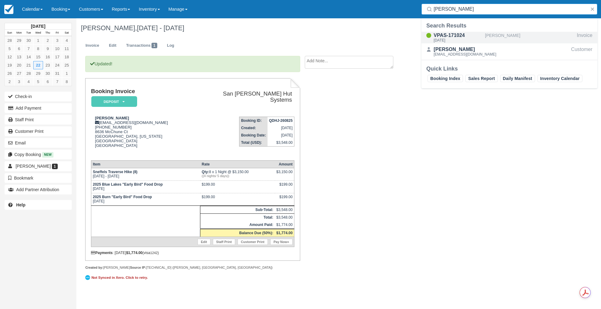
type input "strasser"
click at [439, 33] on div "VPAS-171024" at bounding box center [458, 35] width 49 height 7
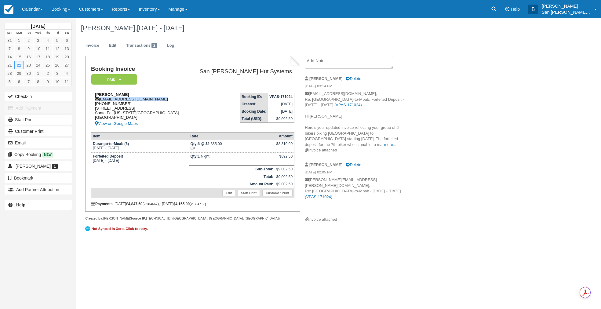
drag, startPoint x: 101, startPoint y: 100, endPoint x: 160, endPoint y: 101, distance: 59.6
click at [160, 101] on div "[PERSON_NAME] [EMAIL_ADDRESS][DOMAIN_NAME] [PHONE_NUMBER] [STREET_ADDRESS][US_S…" at bounding box center [139, 109] width 97 height 35
copy div "[EMAIL_ADDRESS][DOMAIN_NAME]"
click at [496, 10] on icon at bounding box center [494, 9] width 5 height 5
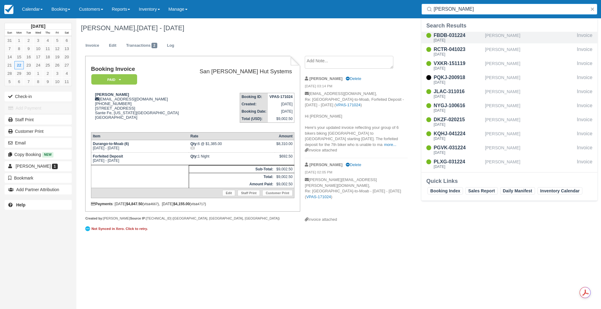
type input "[PERSON_NAME]"
click at [452, 39] on div "[DATE]" at bounding box center [458, 40] width 49 height 4
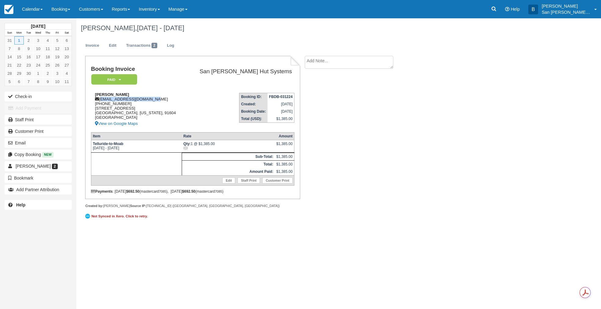
drag, startPoint x: 100, startPoint y: 99, endPoint x: 147, endPoint y: 100, distance: 47.0
click at [162, 100] on div "[PERSON_NAME] [PERSON_NAME][EMAIL_ADDRESS][DOMAIN_NAME] [PHONE_NUMBER] [STREET_…" at bounding box center [138, 109] width 95 height 35
copy div "[EMAIL_ADDRESS][DOMAIN_NAME]"
click at [501, 12] on link at bounding box center [494, 9] width 14 height 18
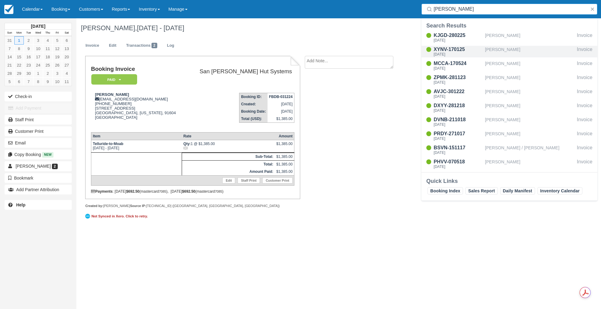
type input "[PERSON_NAME]"
click at [455, 53] on div "[DATE]" at bounding box center [458, 55] width 49 height 4
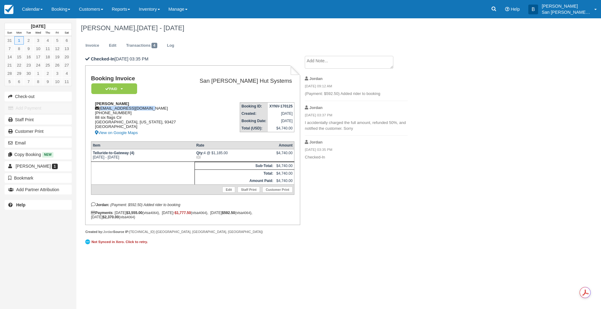
drag, startPoint x: 100, startPoint y: 109, endPoint x: 148, endPoint y: 110, distance: 47.3
click at [152, 109] on div "[PERSON_NAME] [EMAIL_ADDRESS][DOMAIN_NAME] [PHONE_NUMBER] [STREET_ADDRESS][US_S…" at bounding box center [138, 118] width 95 height 35
copy div "buelltonmike@gmail.com"
click at [497, 9] on icon at bounding box center [494, 9] width 6 height 6
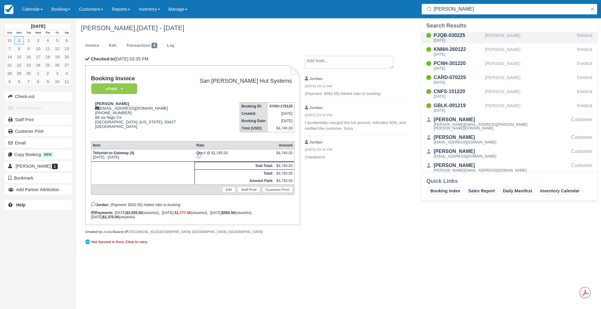
type input "Hawkins"
click at [449, 37] on div "PJQB-030225" at bounding box center [458, 35] width 49 height 7
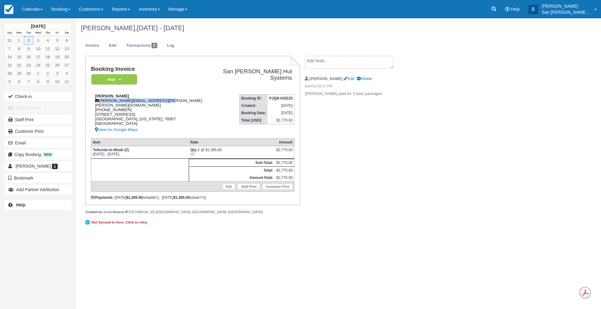
drag, startPoint x: 100, startPoint y: 99, endPoint x: 182, endPoint y: 100, distance: 81.9
click at [192, 99] on div "[PERSON_NAME] [PERSON_NAME][EMAIL_ADDRESS][PERSON_NAME][PERSON_NAME][DOMAIN_NAM…" at bounding box center [153, 114] width 125 height 40
copy div "[PERSON_NAME][EMAIL_ADDRESS][PERSON_NAME][PERSON_NAME][DOMAIN_NAME]"
click at [497, 9] on icon at bounding box center [494, 9] width 6 height 6
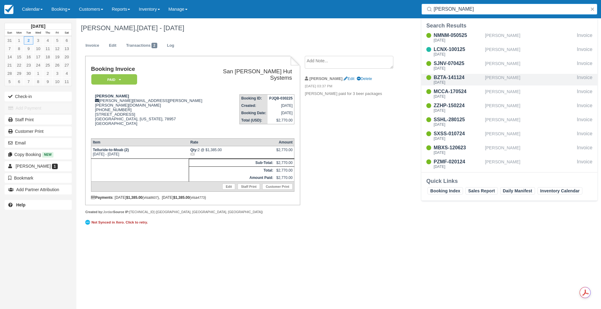
type input "[PERSON_NAME]"
click at [458, 78] on div "BZTA-141124" at bounding box center [458, 77] width 49 height 7
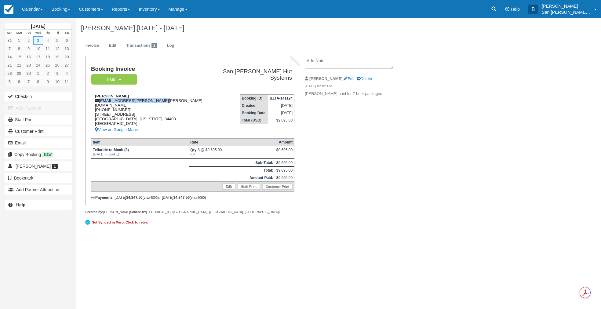
drag, startPoint x: 100, startPoint y: 99, endPoint x: 184, endPoint y: 101, distance: 83.4
click at [186, 101] on div "Robert Thomas junk.robert.thomas@gmail.com 1 (720) 526-2298 2726 Tyler Ave. Ogd…" at bounding box center [150, 114] width 118 height 40
drag, startPoint x: 191, startPoint y: 95, endPoint x: 187, endPoint y: 95, distance: 4.6
click at [191, 95] on div "Robert Thomas junk.robert.thomas@gmail.com 1 (720) 526-2298 2726 Tyler Ave. Ogd…" at bounding box center [150, 114] width 118 height 40
drag, startPoint x: 100, startPoint y: 99, endPoint x: 113, endPoint y: 99, distance: 13.7
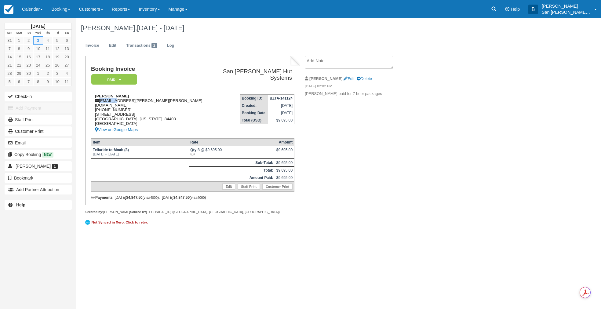
click at [113, 99] on div "Robert Thomas junk.robert.thomas@gmail.com 1 (720) 526-2298 2726 Tyler Ave. Ogd…" at bounding box center [150, 114] width 118 height 40
click at [176, 85] on td "Booking Invoice Paid   Pending Reserved Deposit Waiting Cancelled Shuttle" at bounding box center [150, 78] width 118 height 24
drag, startPoint x: 100, startPoint y: 100, endPoint x: 159, endPoint y: 100, distance: 58.9
click at [159, 100] on div "Robert Thomas junk.robert.thomas@gmail.com 1 (720) 526-2298 2726 Tyler Ave. Ogd…" at bounding box center [150, 114] width 118 height 40
copy div "junk.robert.thomas@gmail.com"
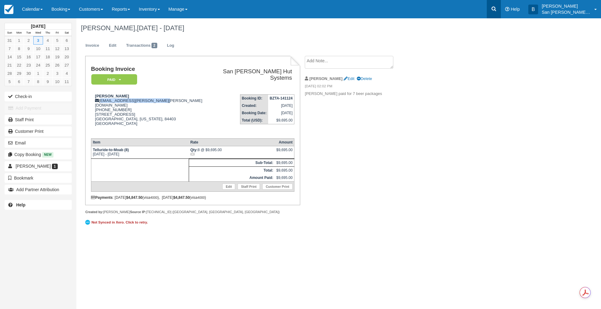
click at [501, 14] on link at bounding box center [494, 9] width 14 height 18
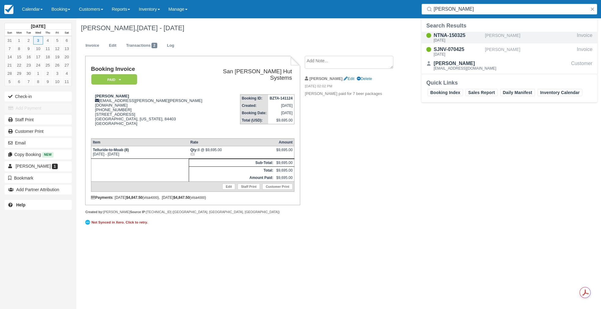
type input "schrand"
click at [450, 38] on div "NTNA-150325" at bounding box center [458, 35] width 49 height 7
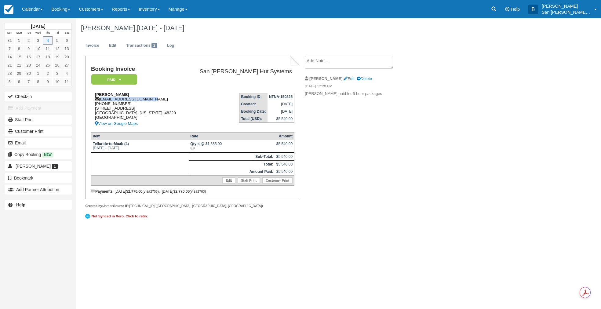
drag, startPoint x: 100, startPoint y: 100, endPoint x: 166, endPoint y: 100, distance: 66.0
click at [166, 100] on div "Justin Schrand justinschrand@gmail.com 1 (810) 813-3690 919 W Lewiston Ave Fern…" at bounding box center [138, 109] width 95 height 35
copy div "justinschrand@gmail.com"
click at [492, 10] on link at bounding box center [494, 9] width 14 height 18
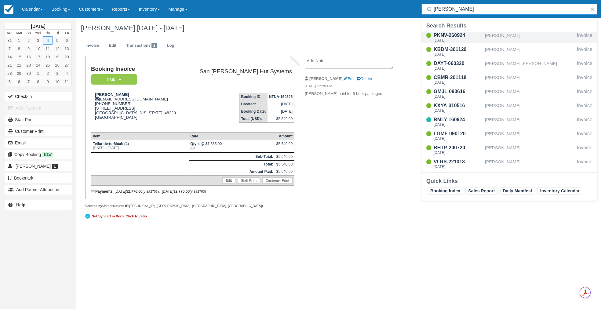
type input "richardson"
click at [455, 38] on div "[DATE]" at bounding box center [458, 40] width 49 height 4
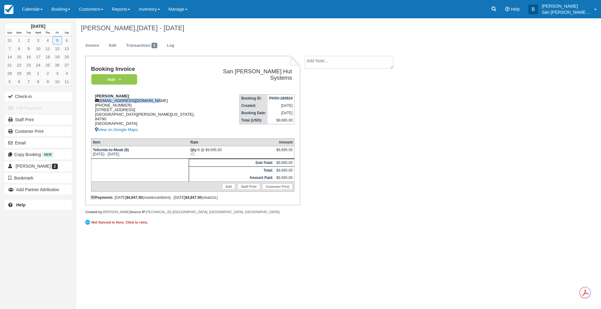
drag, startPoint x: 101, startPoint y: 99, endPoint x: 154, endPoint y: 101, distance: 52.9
click at [154, 101] on div "[PERSON_NAME] [EMAIL_ADDRESS][DOMAIN_NAME] [PHONE_NUMBER] [STREET_ADDRESS][PERS…" at bounding box center [146, 114] width 110 height 40
copy div "[EMAIL_ADDRESS][DOMAIN_NAME]"
click at [497, 9] on icon at bounding box center [494, 9] width 6 height 6
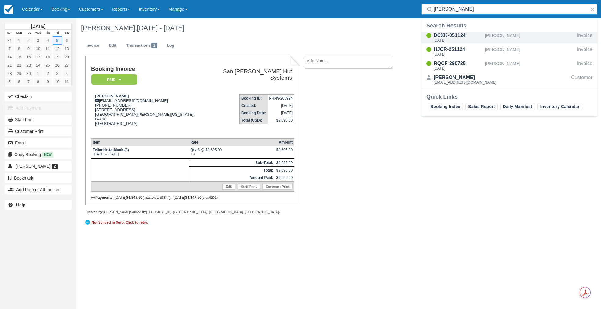
type input "[PERSON_NAME]"
click at [454, 40] on div "[DATE]" at bounding box center [458, 40] width 49 height 4
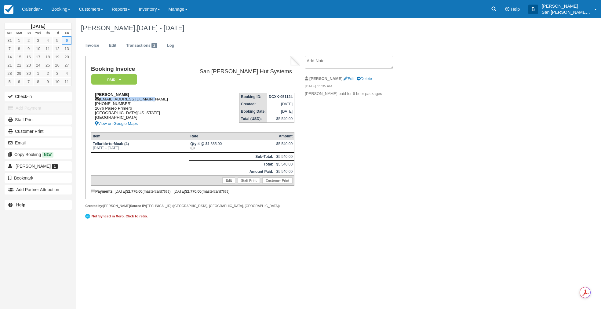
drag, startPoint x: 100, startPoint y: 99, endPoint x: 140, endPoint y: 98, distance: 40.0
click at [148, 100] on div "[PERSON_NAME] [EMAIL_ADDRESS][DOMAIN_NAME] [PHONE_NUMBER] [STREET_ADDRESS][US_S…" at bounding box center [136, 109] width 90 height 35
copy div "eileenkinlaw@gmail.com"
click at [498, 5] on link at bounding box center [494, 9] width 14 height 18
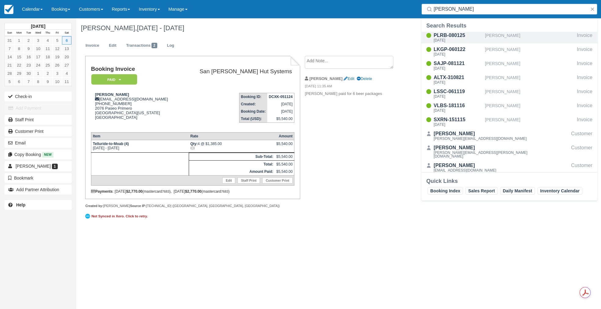
type input "bush"
click at [450, 36] on div "PLRB-080125" at bounding box center [458, 35] width 49 height 7
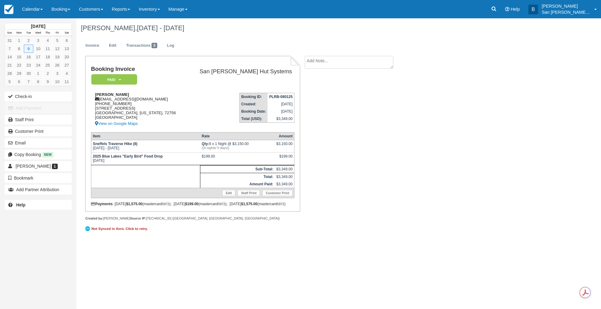
drag, startPoint x: 101, startPoint y: 100, endPoint x: 155, endPoint y: 104, distance: 54.3
click at [155, 104] on div "Matthew Bush mattlbush@gmail.com 1 (435) 760-2014 709 Sky Mountain Drive Rogers…" at bounding box center [138, 109] width 95 height 35
click at [166, 101] on div "Matthew Bush mattlbush@gmail.com 1 (435) 760-2014 709 Sky Mountain Drive Rogers…" at bounding box center [138, 109] width 95 height 35
drag, startPoint x: 101, startPoint y: 100, endPoint x: 142, endPoint y: 100, distance: 40.9
click at [142, 100] on div "Matthew Bush mattlbush@gmail.com 1 (435) 760-2014 709 Sky Mountain Drive Rogers…" at bounding box center [138, 109] width 95 height 35
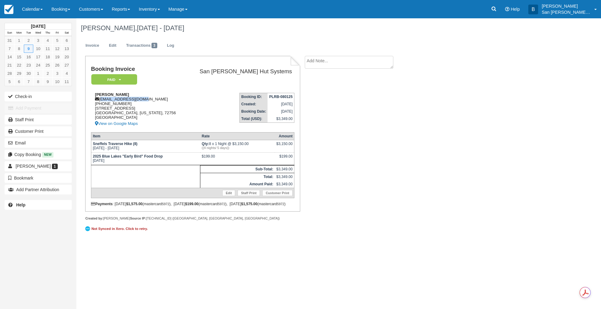
copy div "mattlbush@gmail.com"
click at [496, 10] on icon at bounding box center [494, 9] width 6 height 6
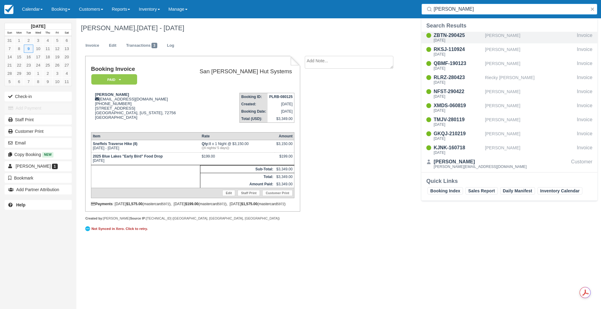
type input "arroyo"
click at [450, 38] on div "ZBTN-290425" at bounding box center [458, 35] width 49 height 7
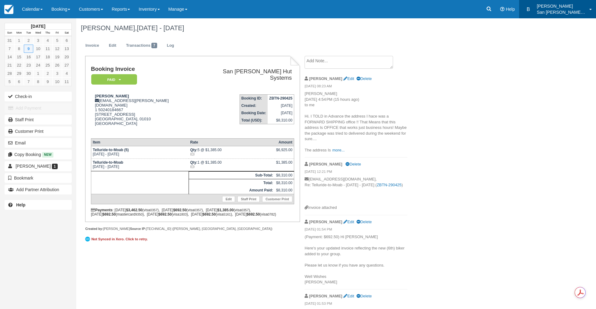
click at [553, 9] on p "San [PERSON_NAME] Hut Systems" at bounding box center [561, 12] width 49 height 6
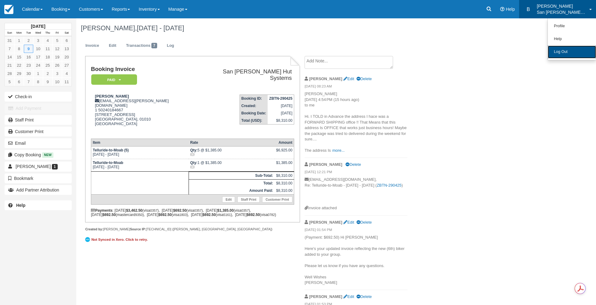
click at [566, 52] on link "Log Out" at bounding box center [572, 52] width 48 height 13
